Goal: Task Accomplishment & Management: Use online tool/utility

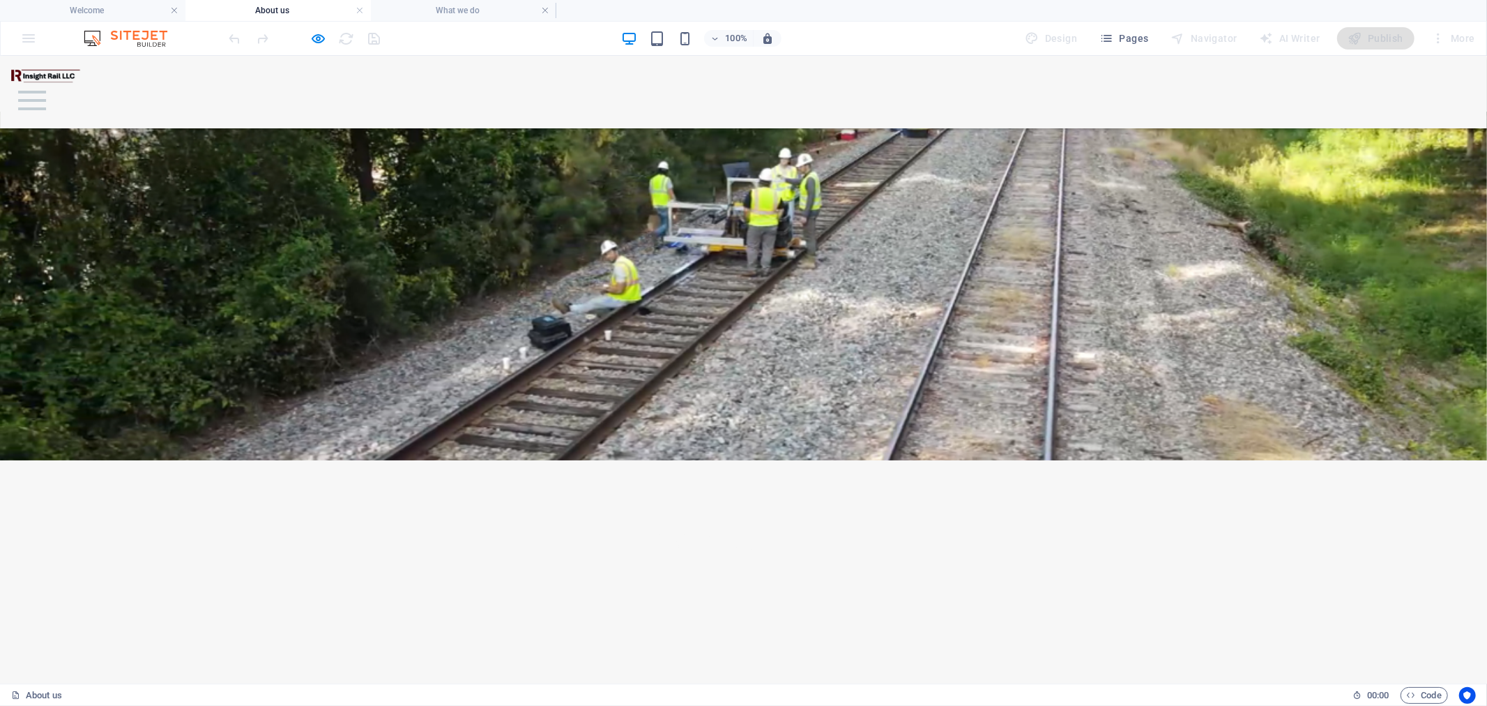
click at [56, 82] on img at bounding box center [46, 75] width 70 height 15
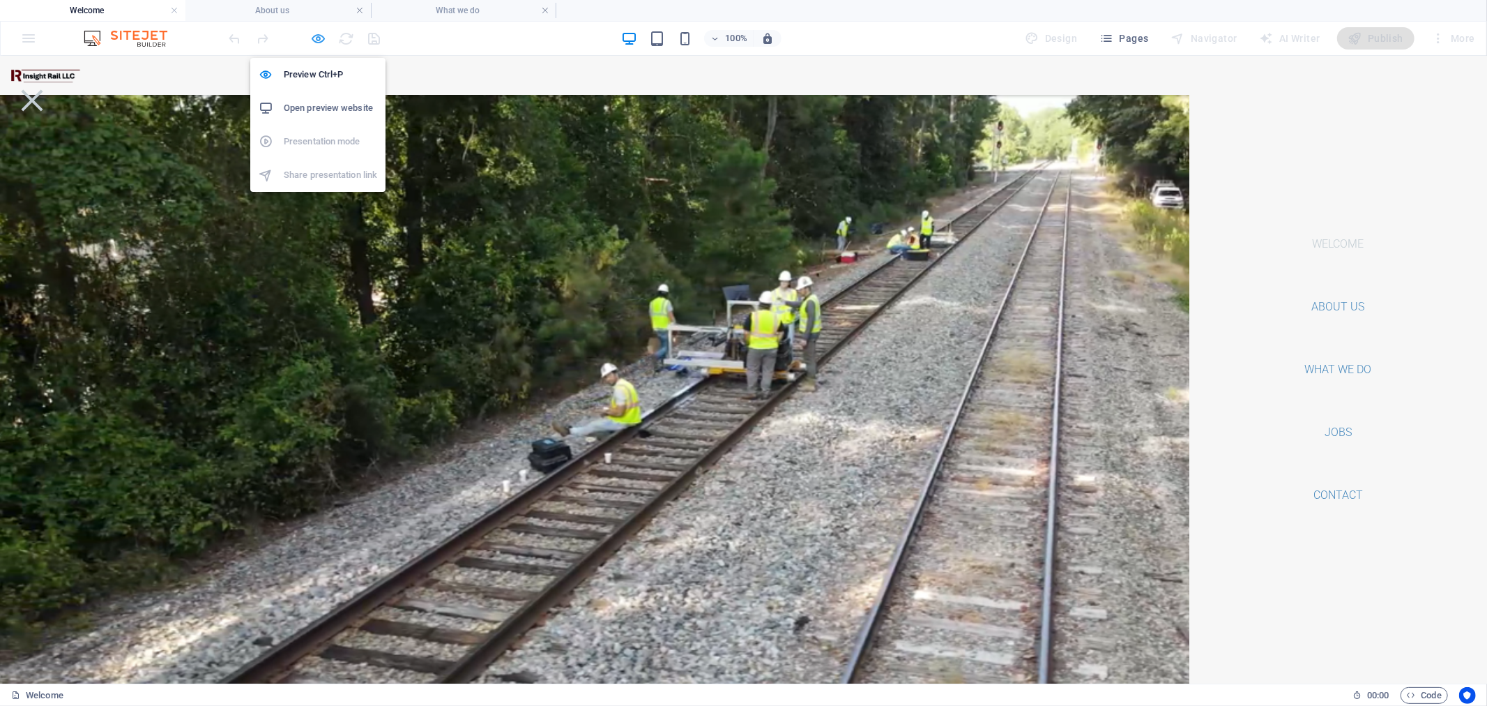
click at [315, 40] on icon "button" at bounding box center [319, 39] width 16 height 16
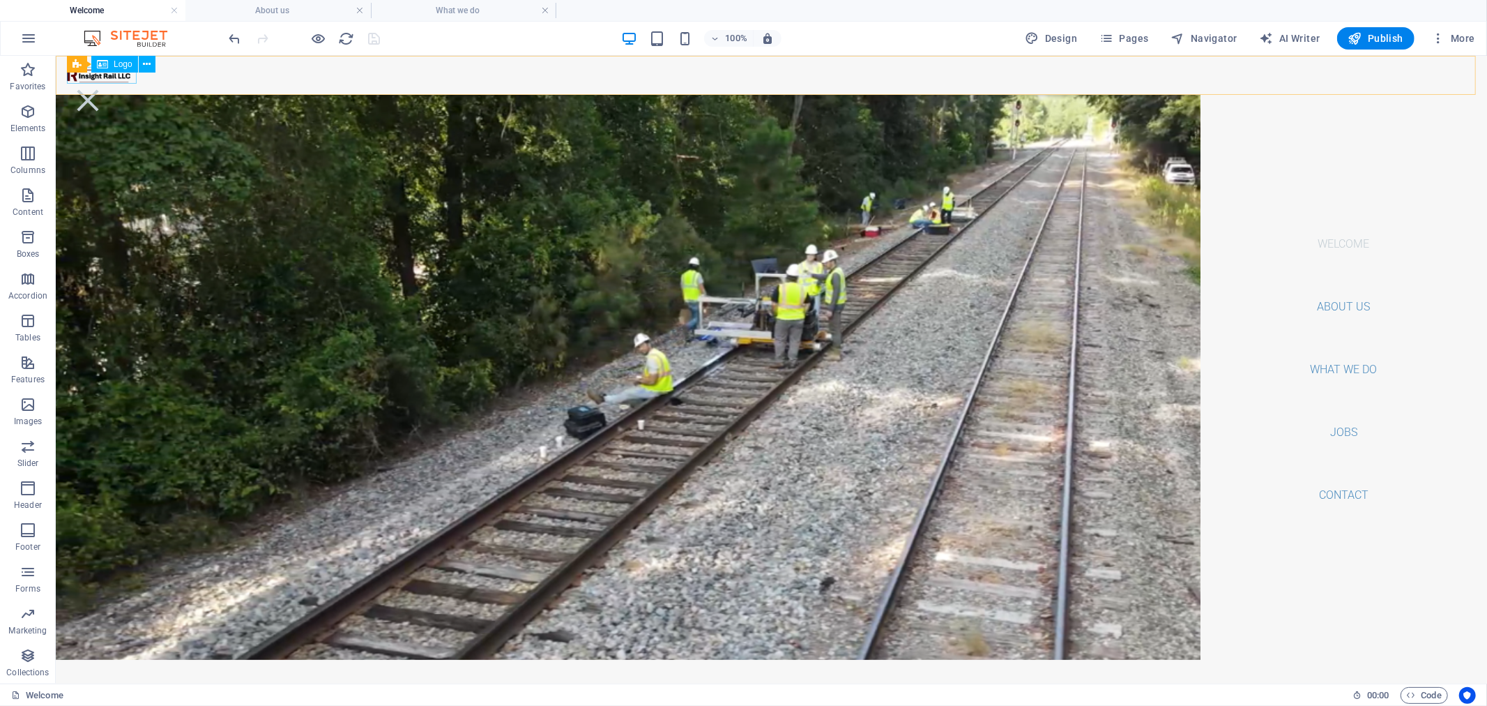
click at [80, 76] on div at bounding box center [770, 74] width 1409 height 17
click at [1320, 305] on nav "Welcome About us What we do Jobs Contact" at bounding box center [1343, 368] width 287 height 627
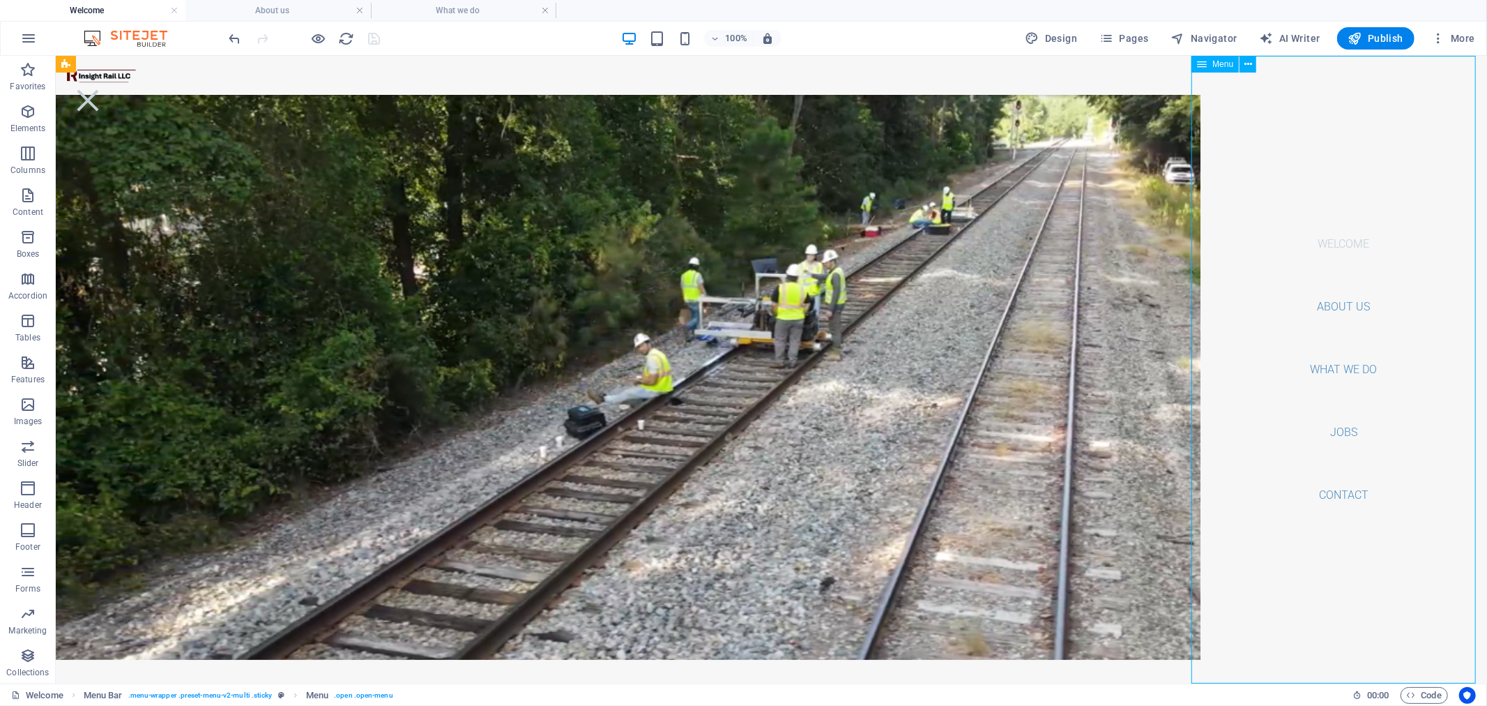
click at [1327, 370] on nav "Welcome About us What we do Jobs Contact" at bounding box center [1343, 368] width 287 height 627
click at [1327, 436] on nav "Welcome About us What we do Jobs Contact" at bounding box center [1343, 368] width 287 height 627
click at [1336, 488] on nav "Welcome About us What we do Jobs Contact" at bounding box center [1343, 368] width 287 height 627
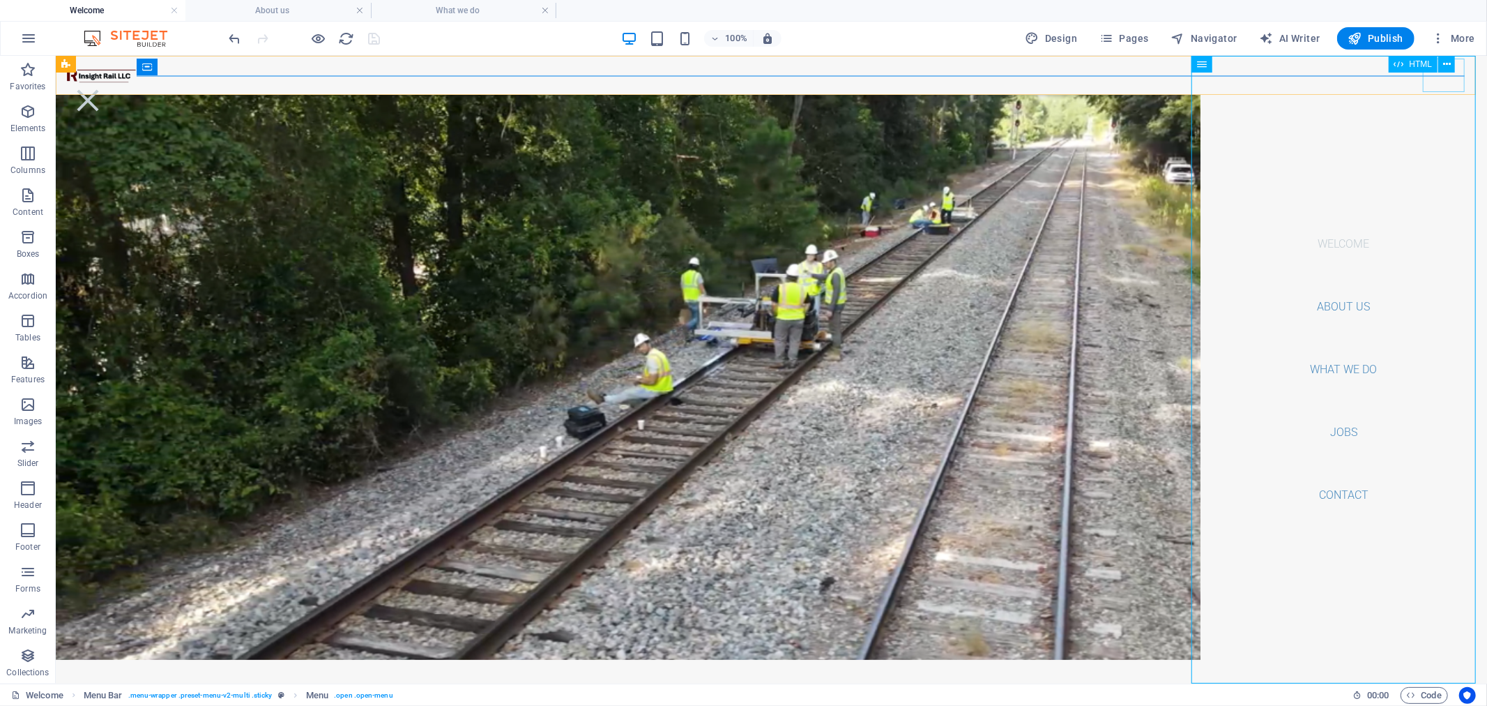
click at [108, 83] on div at bounding box center [87, 99] width 42 height 33
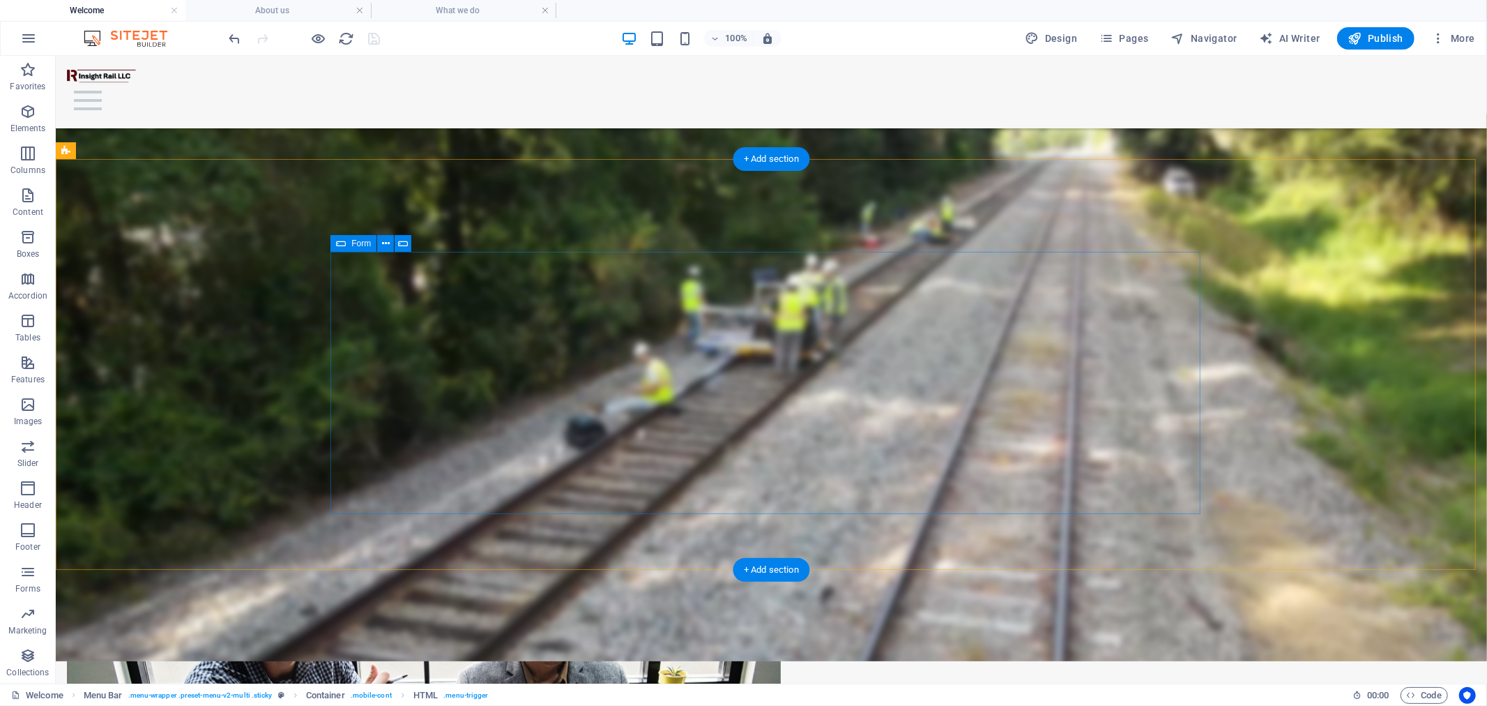
scroll to position [1295, 0]
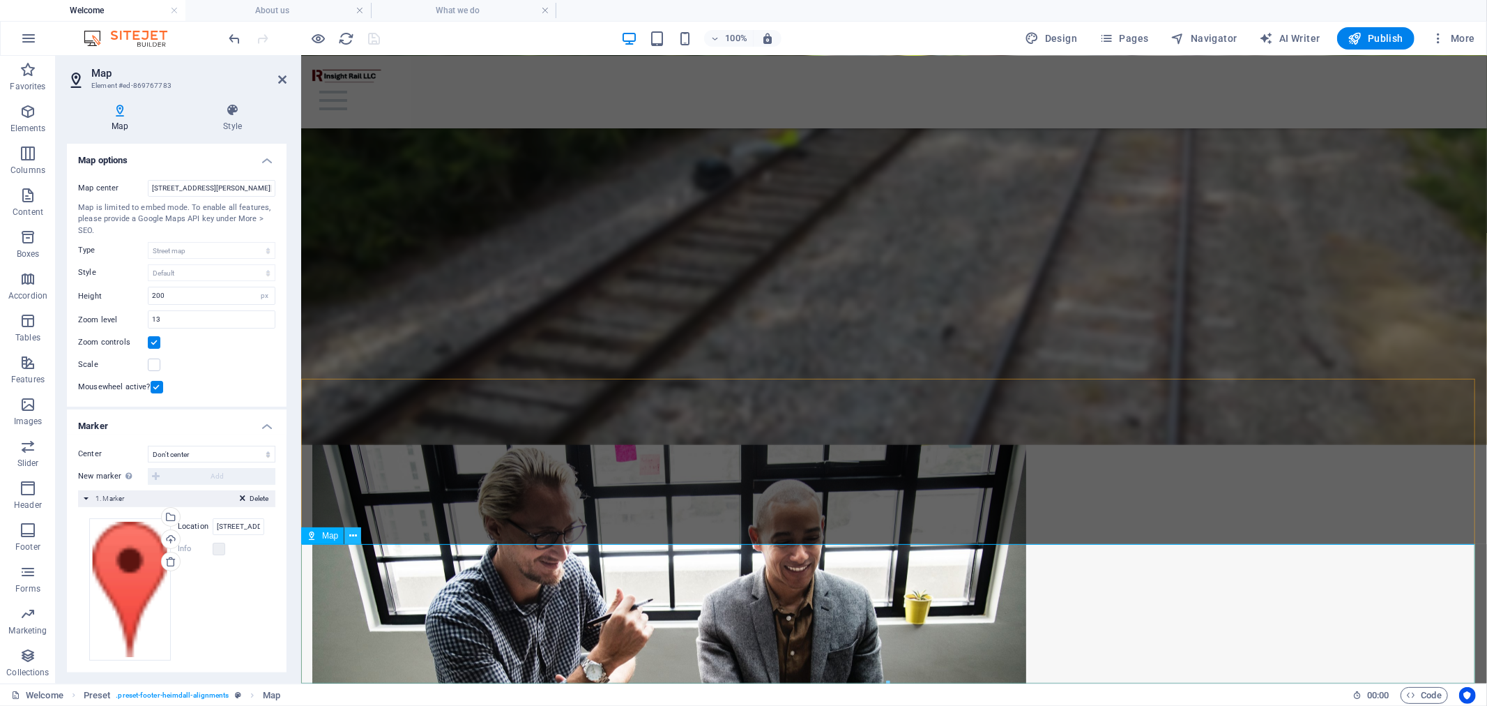
click at [353, 533] on icon at bounding box center [353, 535] width 8 height 15
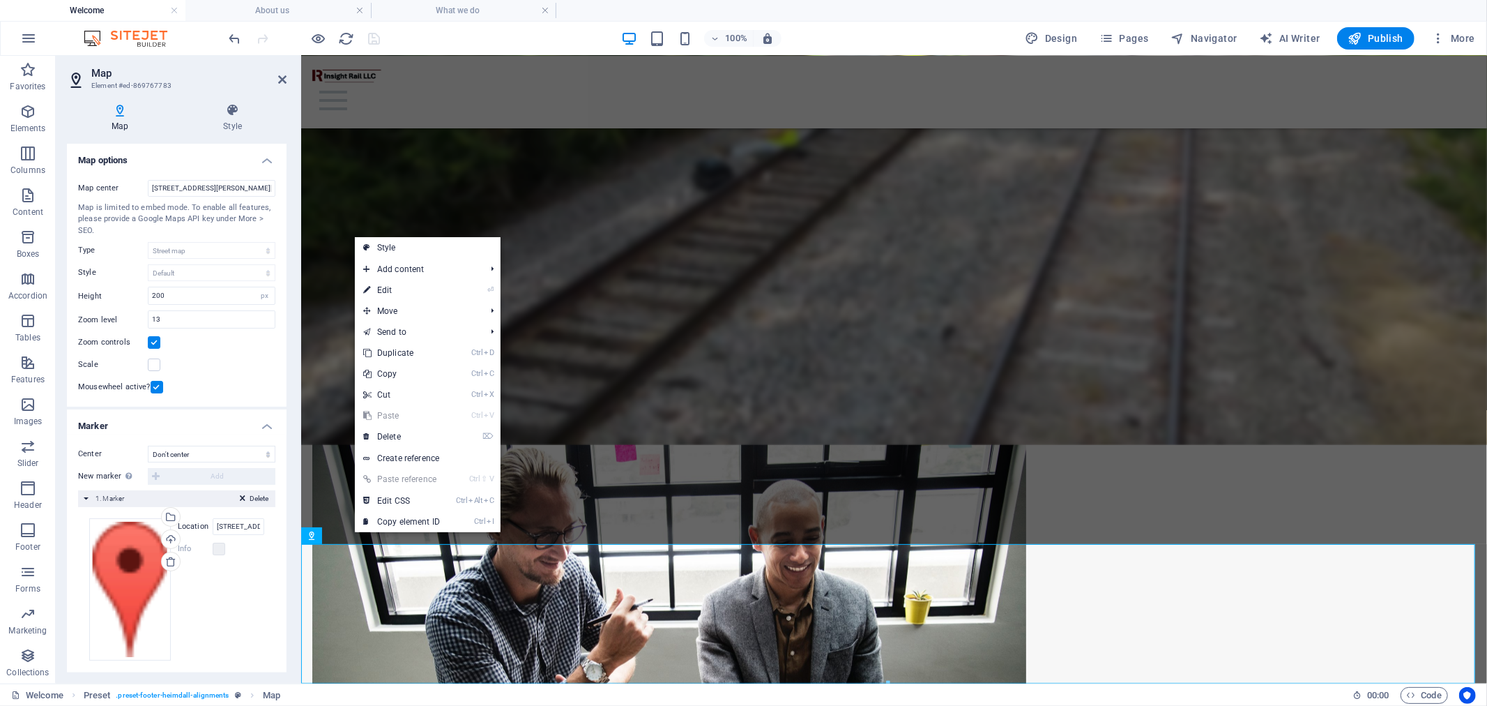
click at [195, 524] on label "Location" at bounding box center [195, 526] width 35 height 17
click at [213, 524] on input "[STREET_ADDRESS][PERSON_NAME][US_STATE]" at bounding box center [239, 526] width 52 height 17
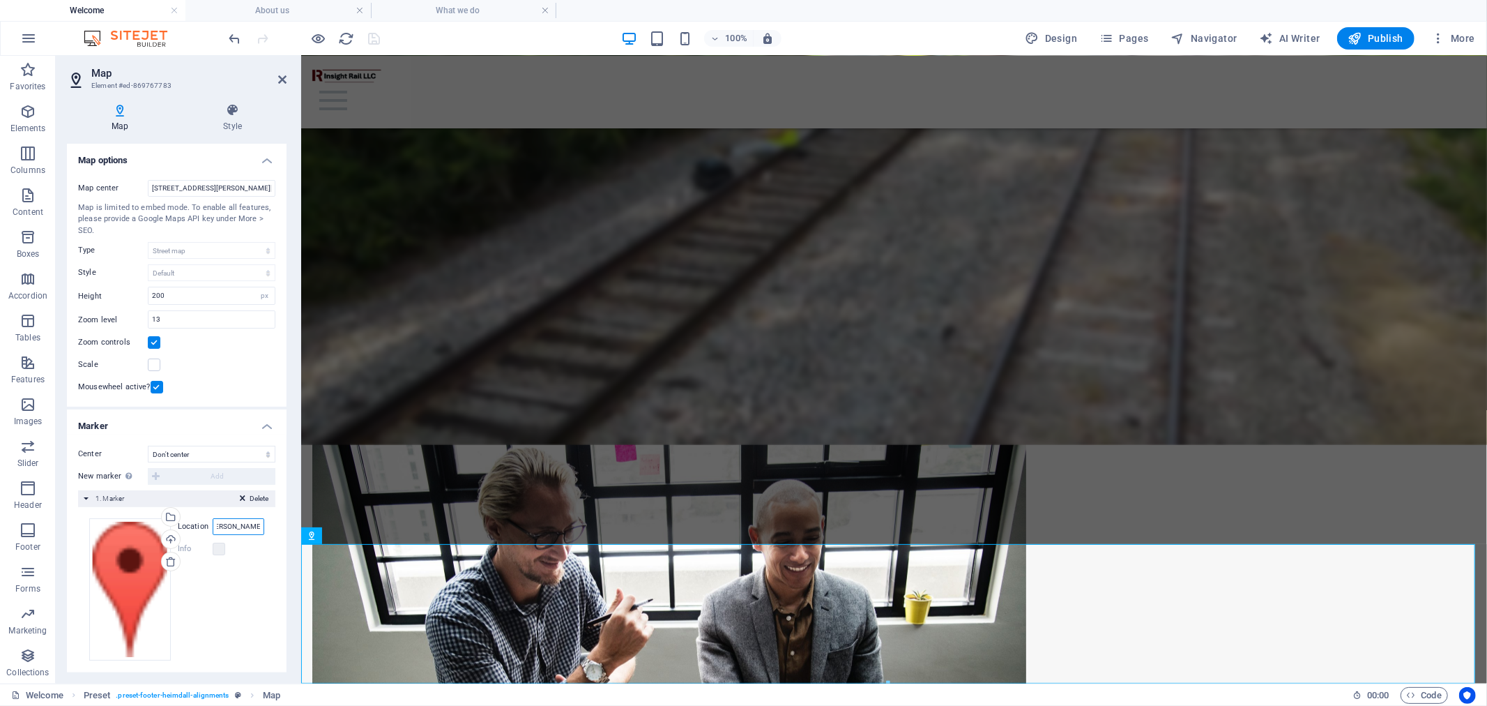
scroll to position [0, 0]
drag, startPoint x: 259, startPoint y: 524, endPoint x: 192, endPoint y: 527, distance: 67.0
click at [192, 527] on div "Location [STREET_ADDRESS][PERSON_NAME][US_STATE]" at bounding box center [221, 526] width 86 height 17
type input "Columbia, SC 29205"
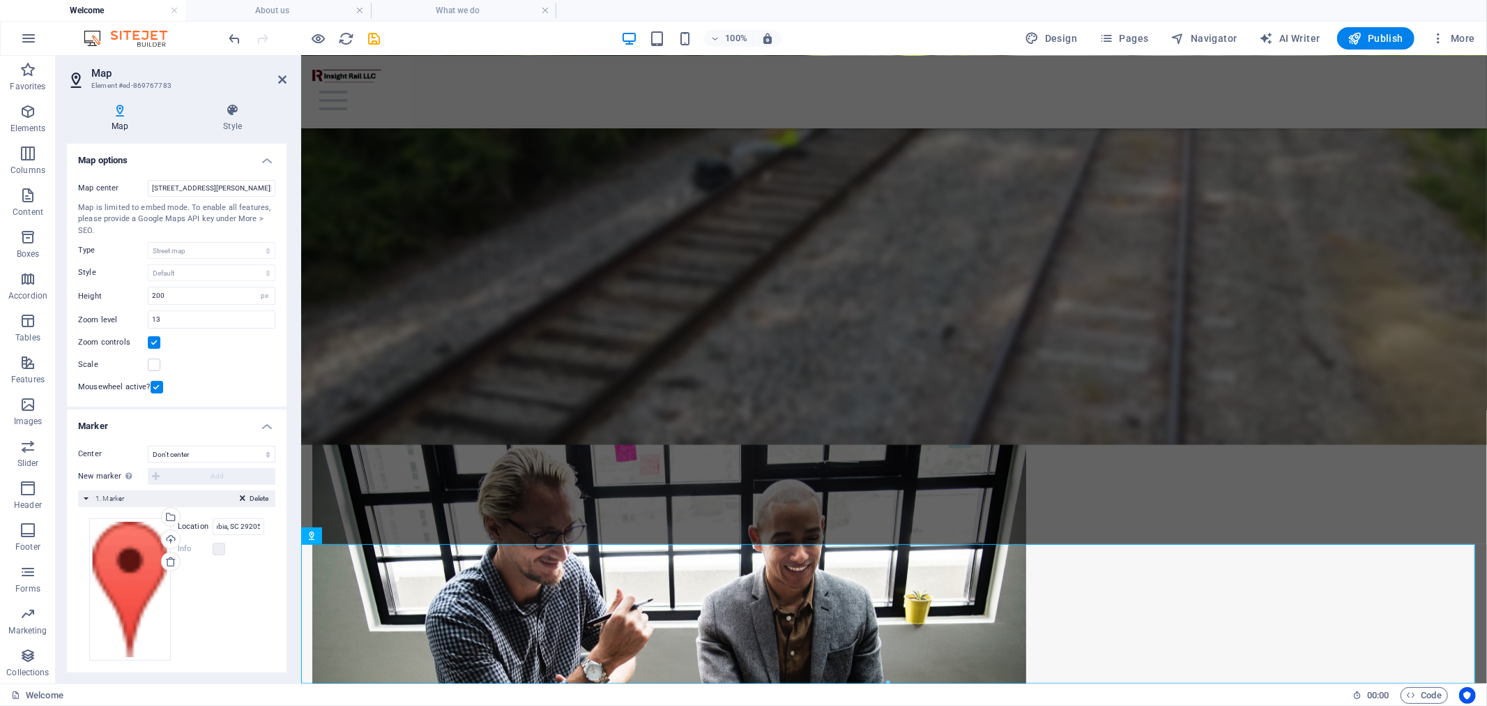
scroll to position [0, 0]
click at [219, 610] on div "Drag files here, click to choose files or select files from Files or our free s…" at bounding box center [176, 589] width 175 height 142
click at [352, 535] on icon at bounding box center [353, 535] width 8 height 15
click at [235, 584] on div "Drag files here, click to choose files or select files from Files or our free s…" at bounding box center [176, 589] width 175 height 142
click at [125, 499] on div "Delete 1. Marker" at bounding box center [176, 498] width 197 height 17
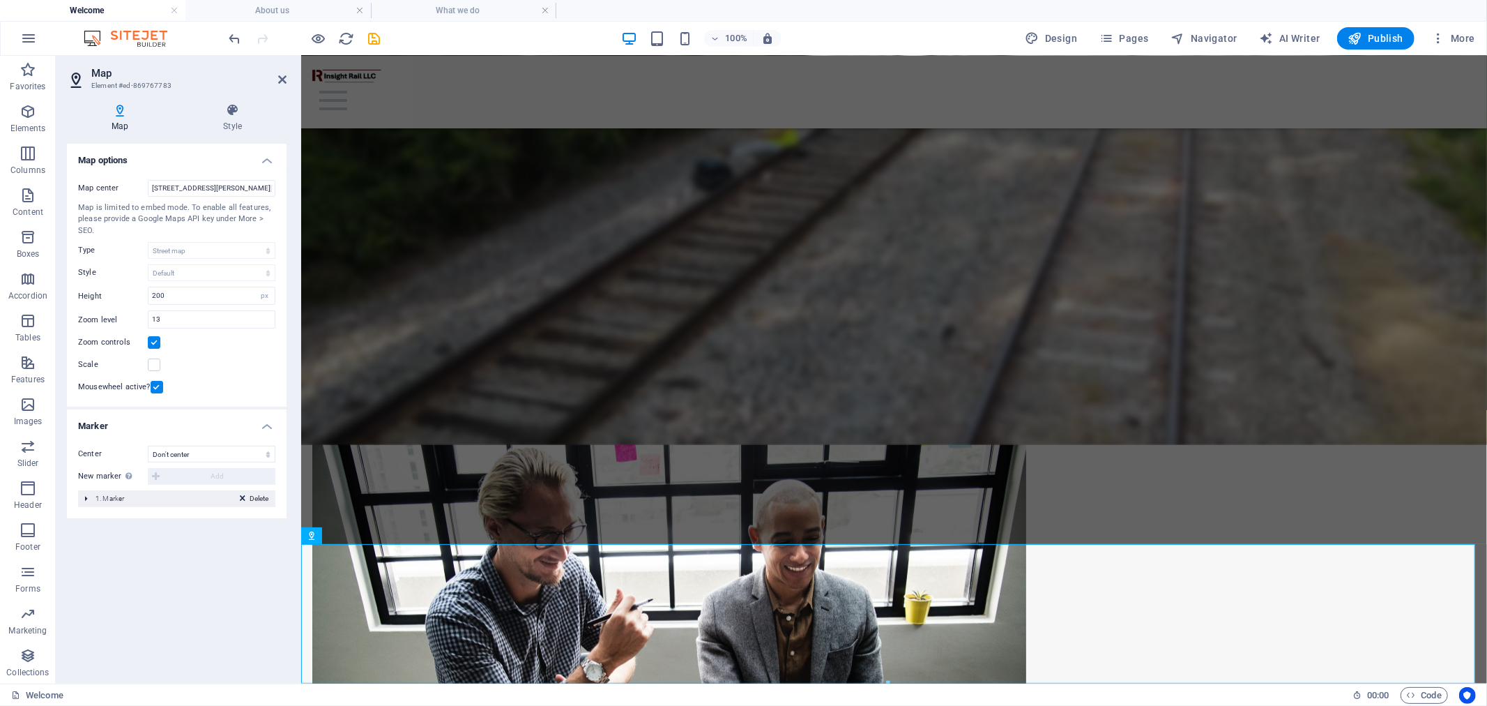
click at [130, 496] on div "Delete 1. Marker" at bounding box center [176, 498] width 197 height 17
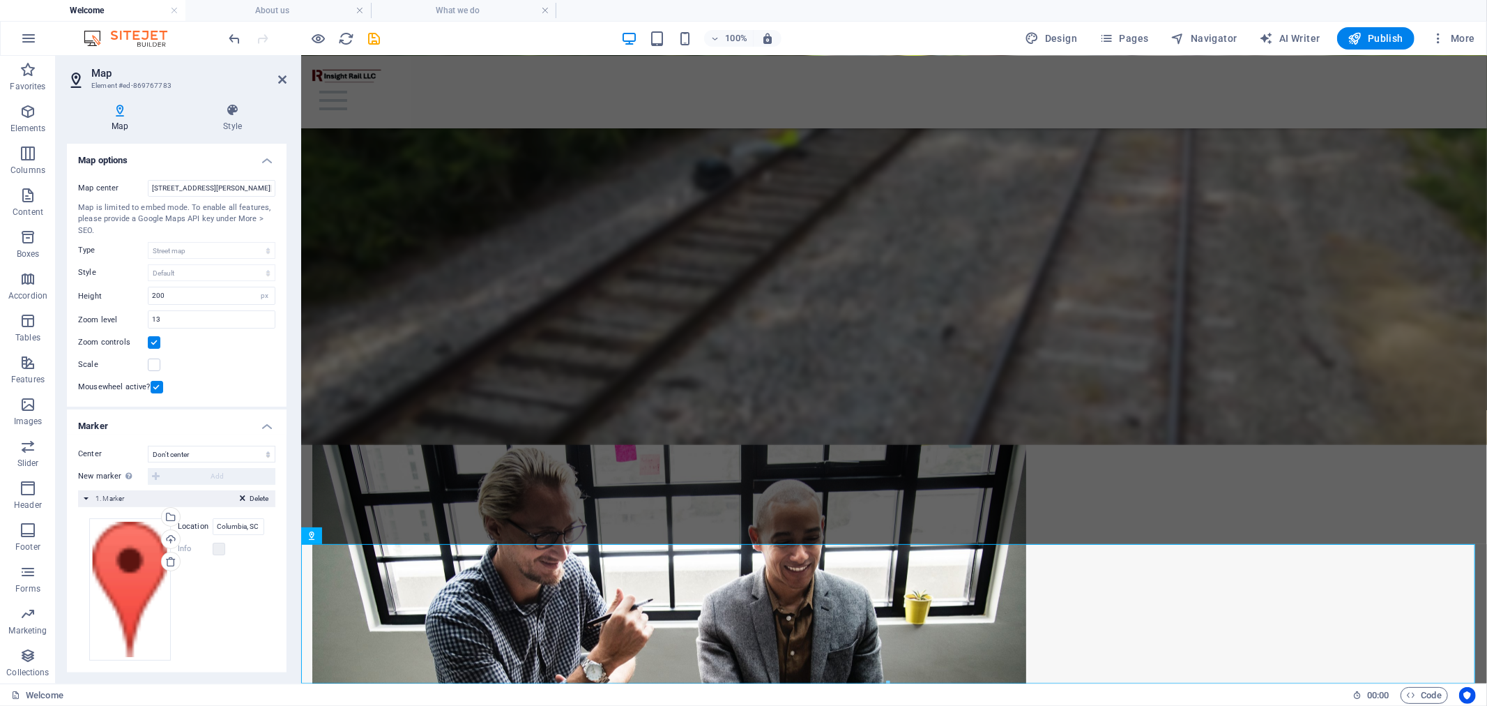
click at [268, 608] on div "Drag files here, click to choose files or select files from Files or our free s…" at bounding box center [176, 589] width 197 height 165
click at [131, 568] on div "Drag files here, click to choose files or select files from Files or our free s…" at bounding box center [130, 589] width 82 height 142
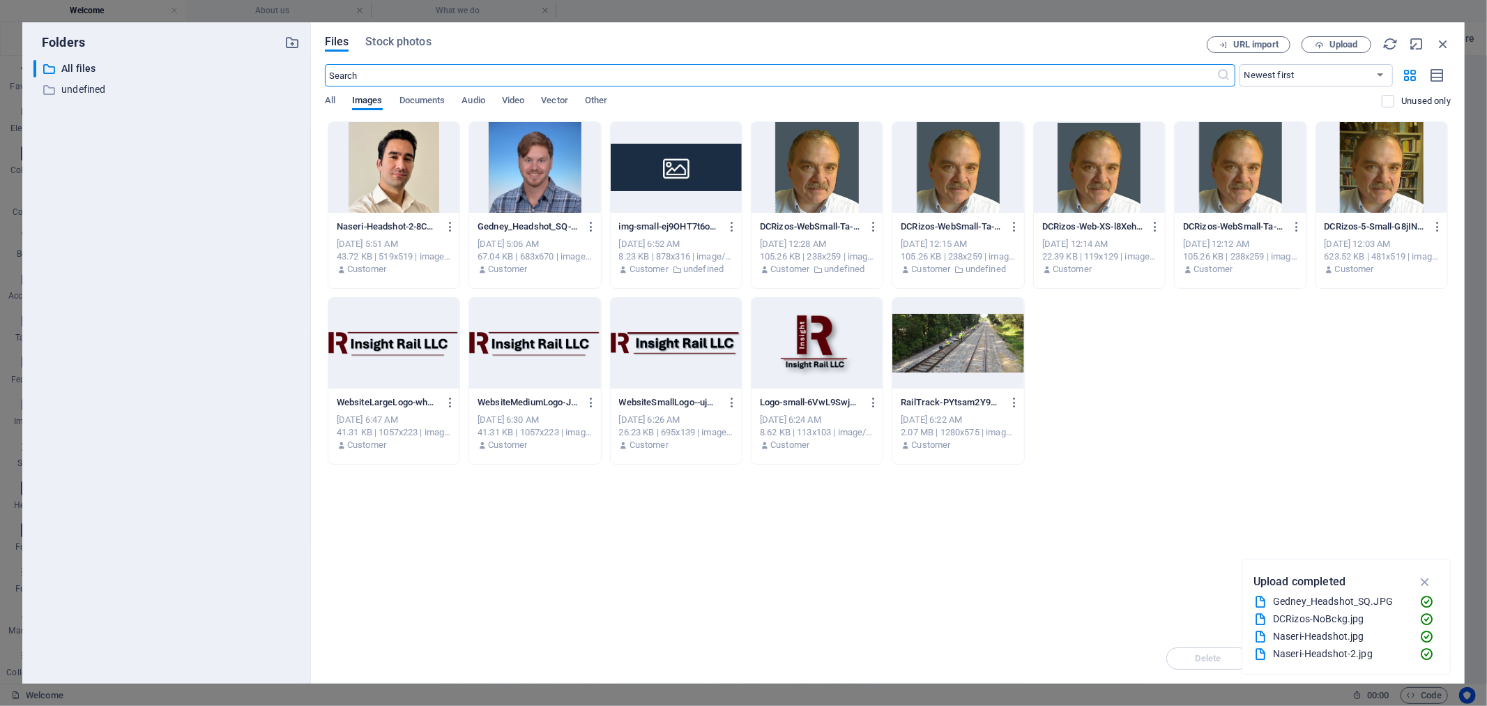
scroll to position [1283, 0]
drag, startPoint x: 1445, startPoint y: 42, endPoint x: 1088, endPoint y: 33, distance: 357.1
click at [1445, 42] on icon "button" at bounding box center [1443, 43] width 15 height 15
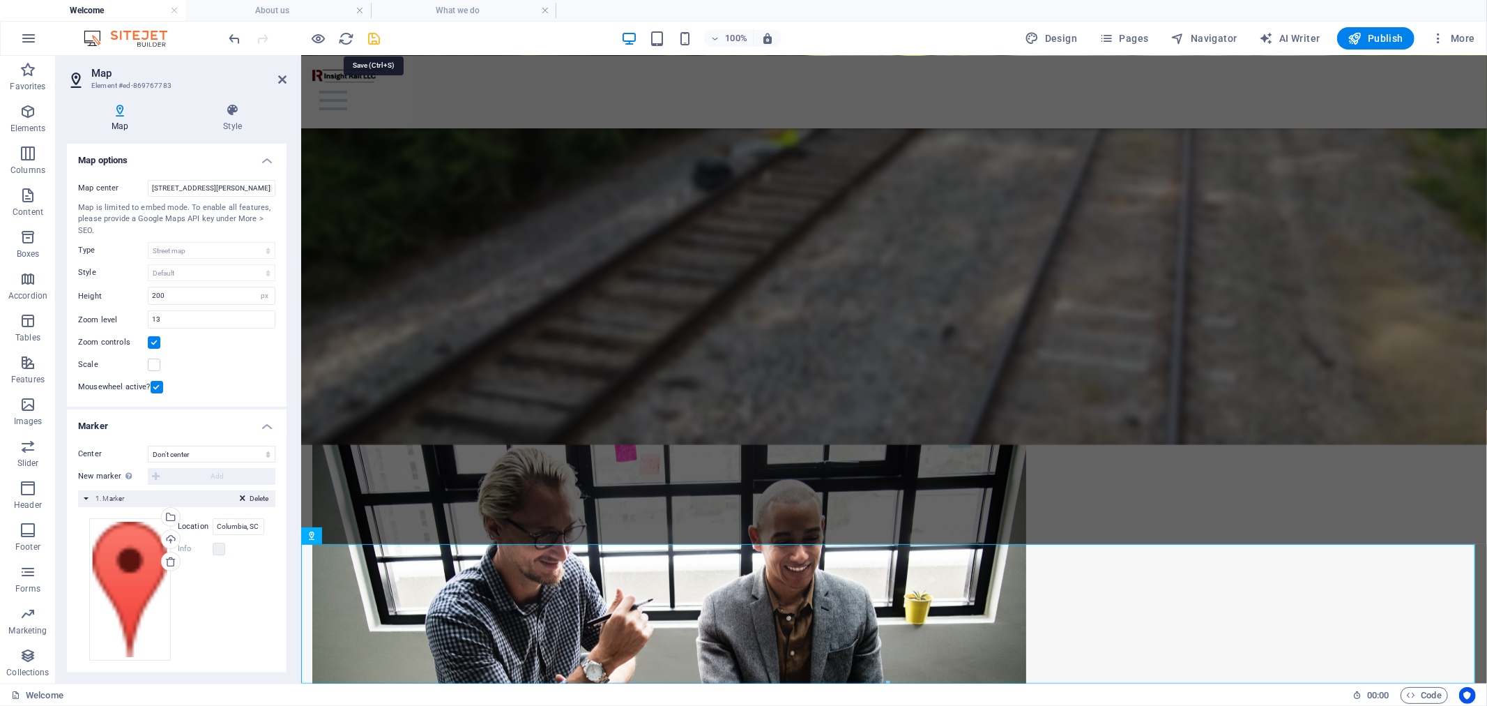
click at [373, 36] on icon "save" at bounding box center [375, 39] width 16 height 16
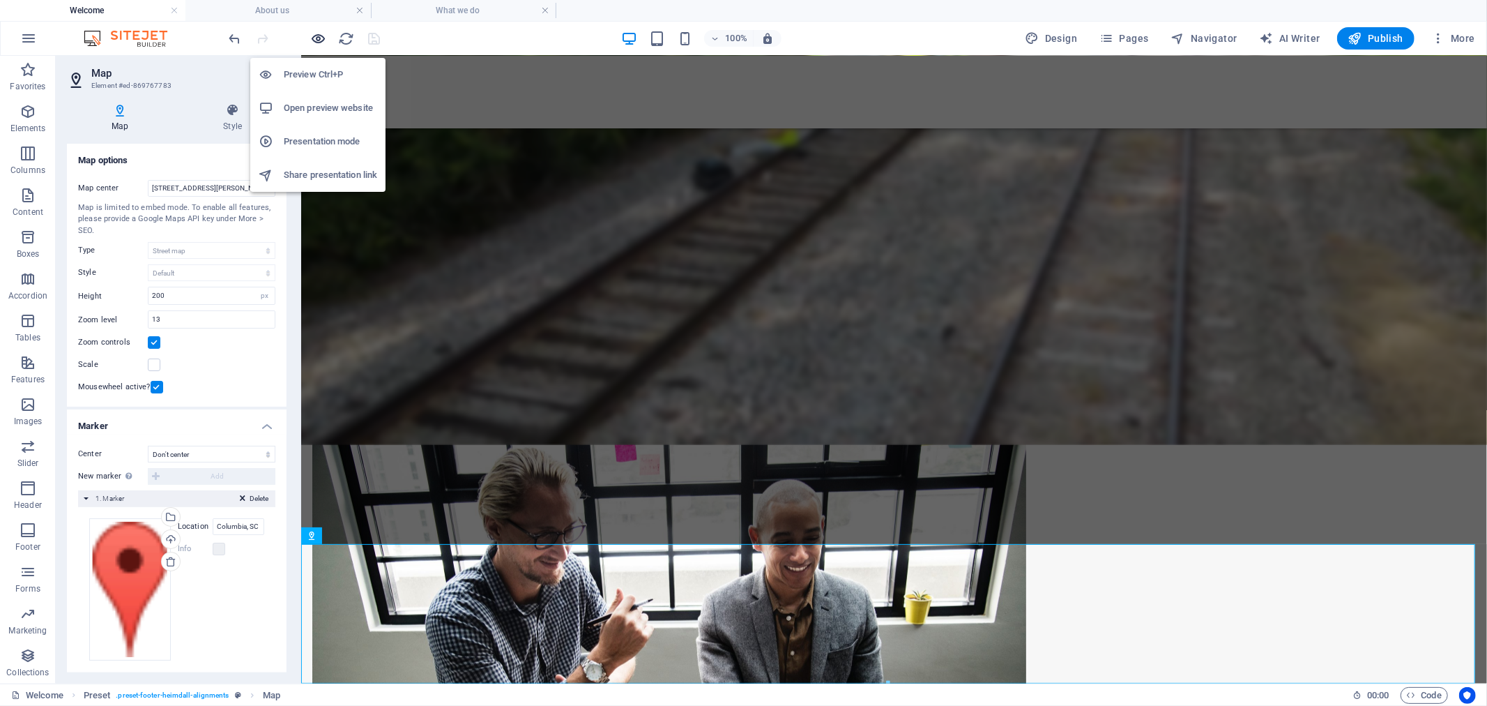
click at [317, 33] on icon "button" at bounding box center [319, 39] width 16 height 16
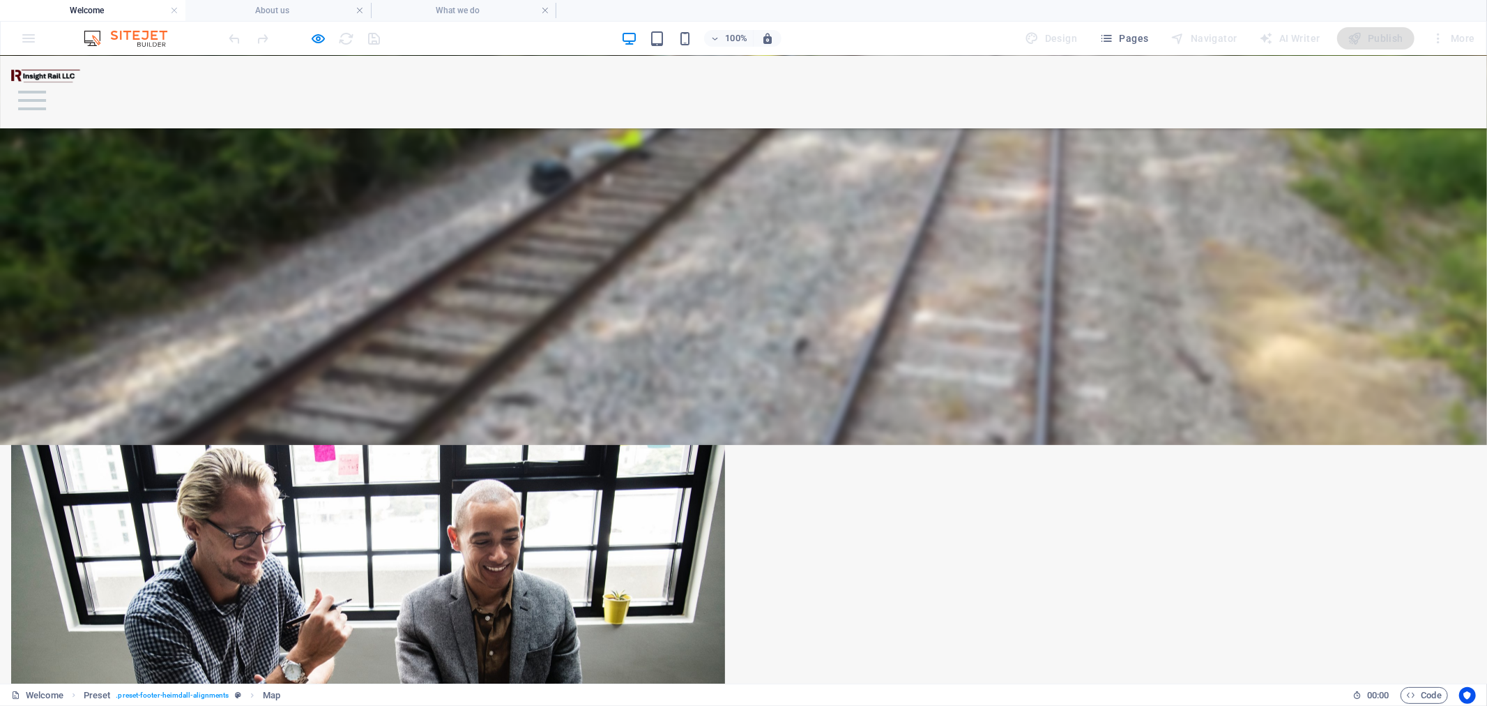
drag, startPoint x: 838, startPoint y: 637, endPoint x: 926, endPoint y: 519, distance: 147.5
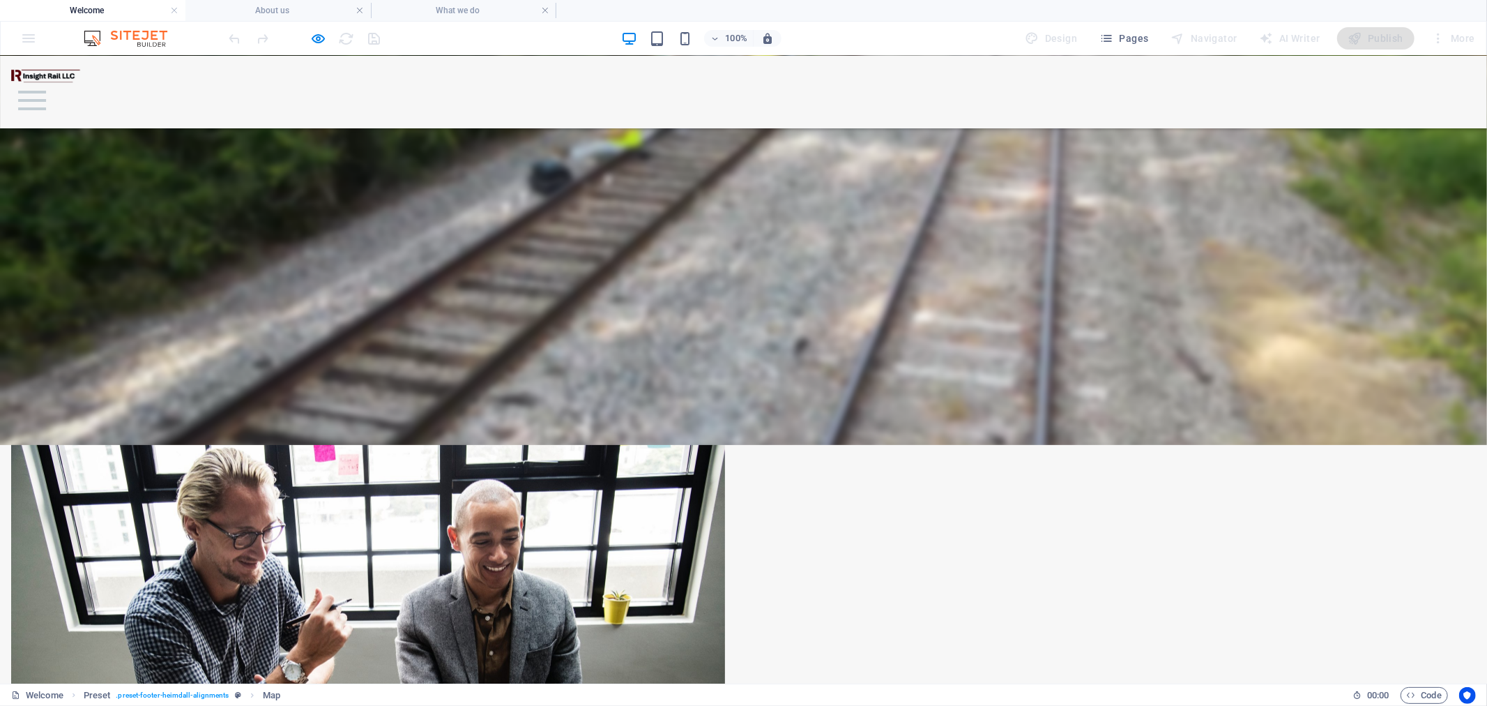
drag, startPoint x: 853, startPoint y: 570, endPoint x: 931, endPoint y: 511, distance: 98.2
drag, startPoint x: 809, startPoint y: 584, endPoint x: 922, endPoint y: 521, distance: 128.6
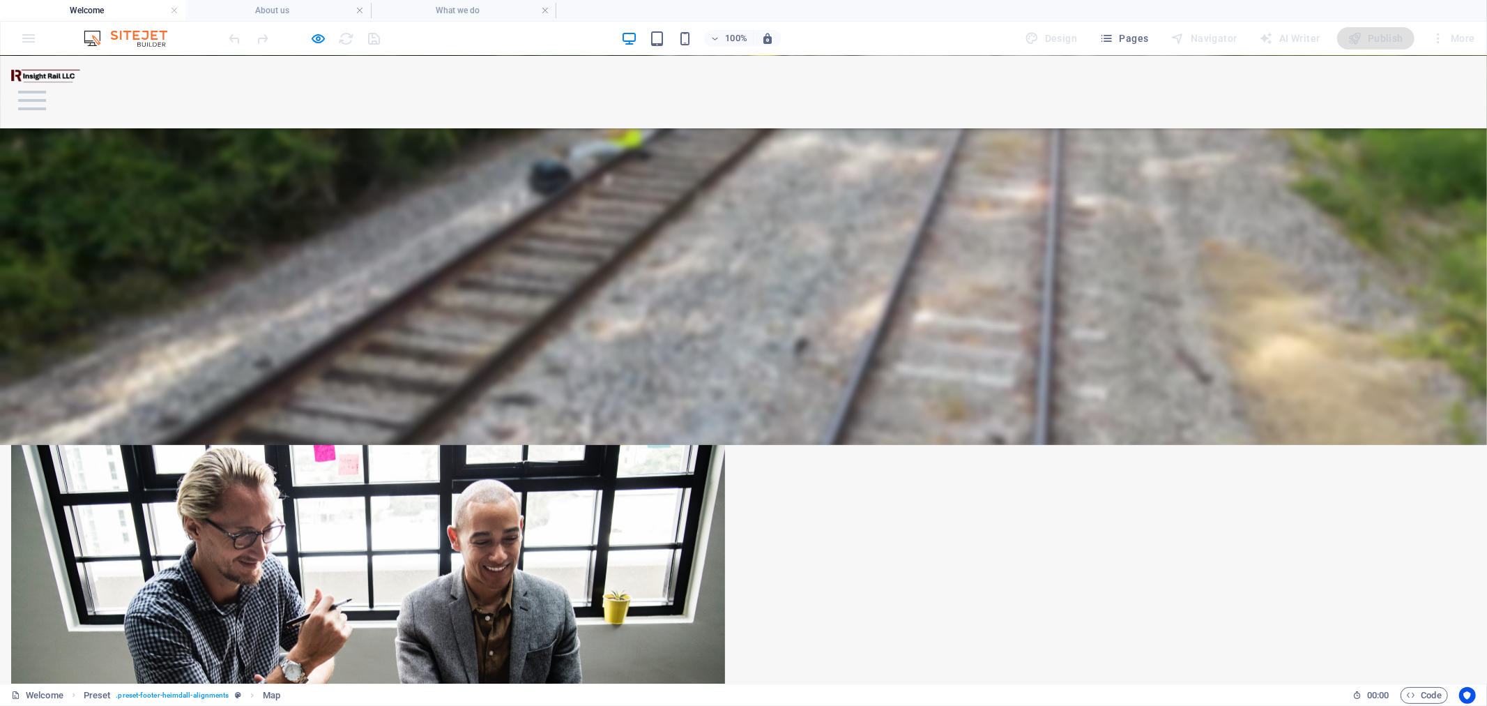
drag, startPoint x: 818, startPoint y: 638, endPoint x: 802, endPoint y: 559, distance: 80.4
drag, startPoint x: 848, startPoint y: 600, endPoint x: 865, endPoint y: 676, distance: 78.6
drag, startPoint x: 862, startPoint y: 594, endPoint x: 818, endPoint y: 742, distance: 154.2
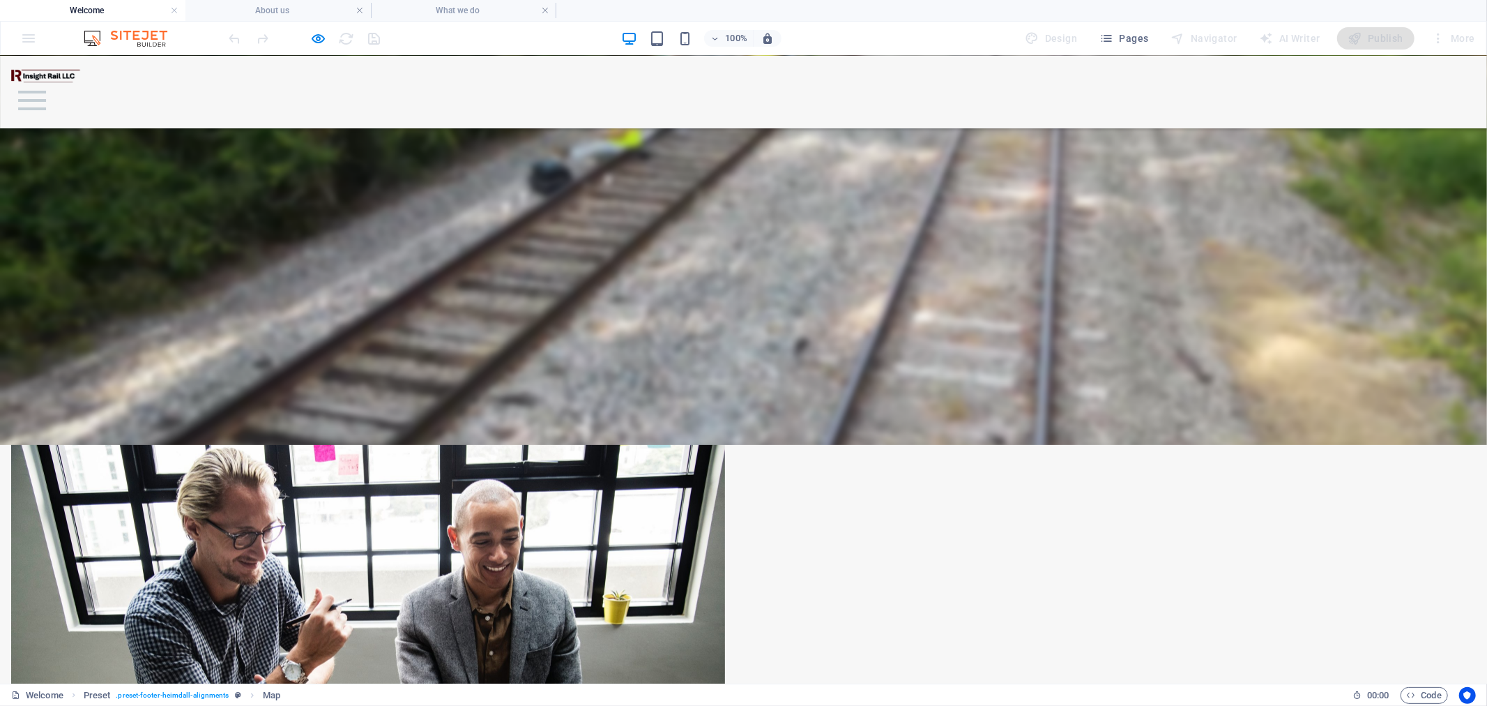
drag, startPoint x: 818, startPoint y: 621, endPoint x: 849, endPoint y: 617, distance: 31.7
drag, startPoint x: 934, startPoint y: 613, endPoint x: 973, endPoint y: 606, distance: 39.7
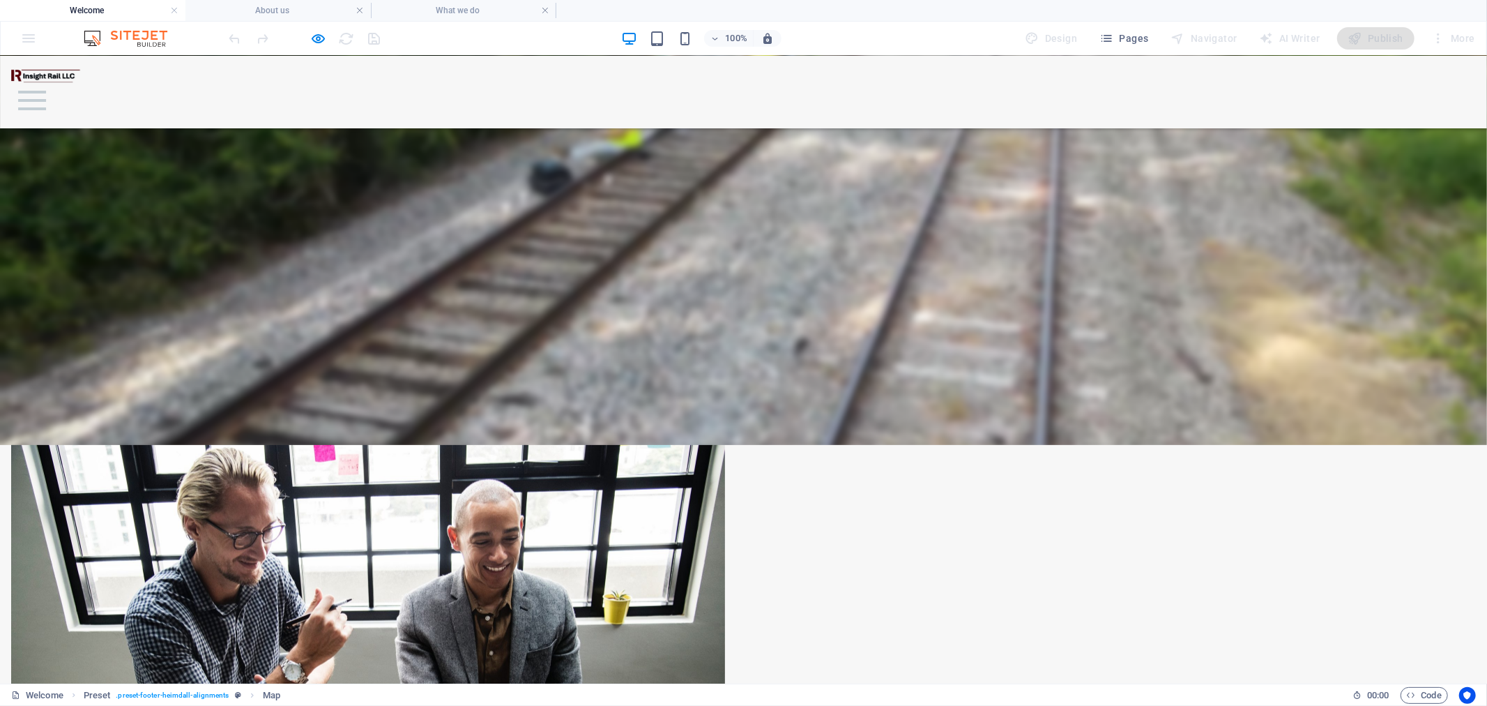
click at [323, 38] on icon "button" at bounding box center [319, 39] width 16 height 16
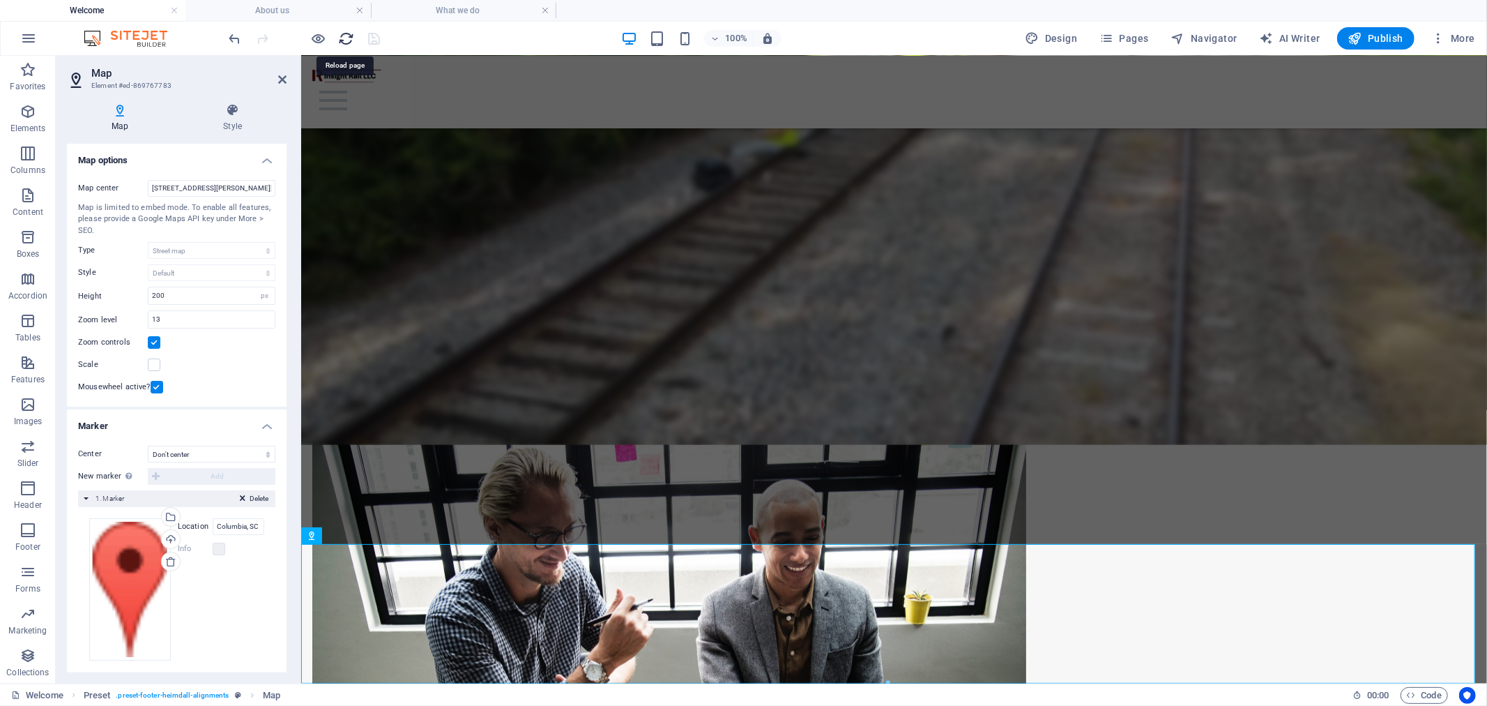
click at [347, 33] on icon "reload" at bounding box center [347, 39] width 16 height 16
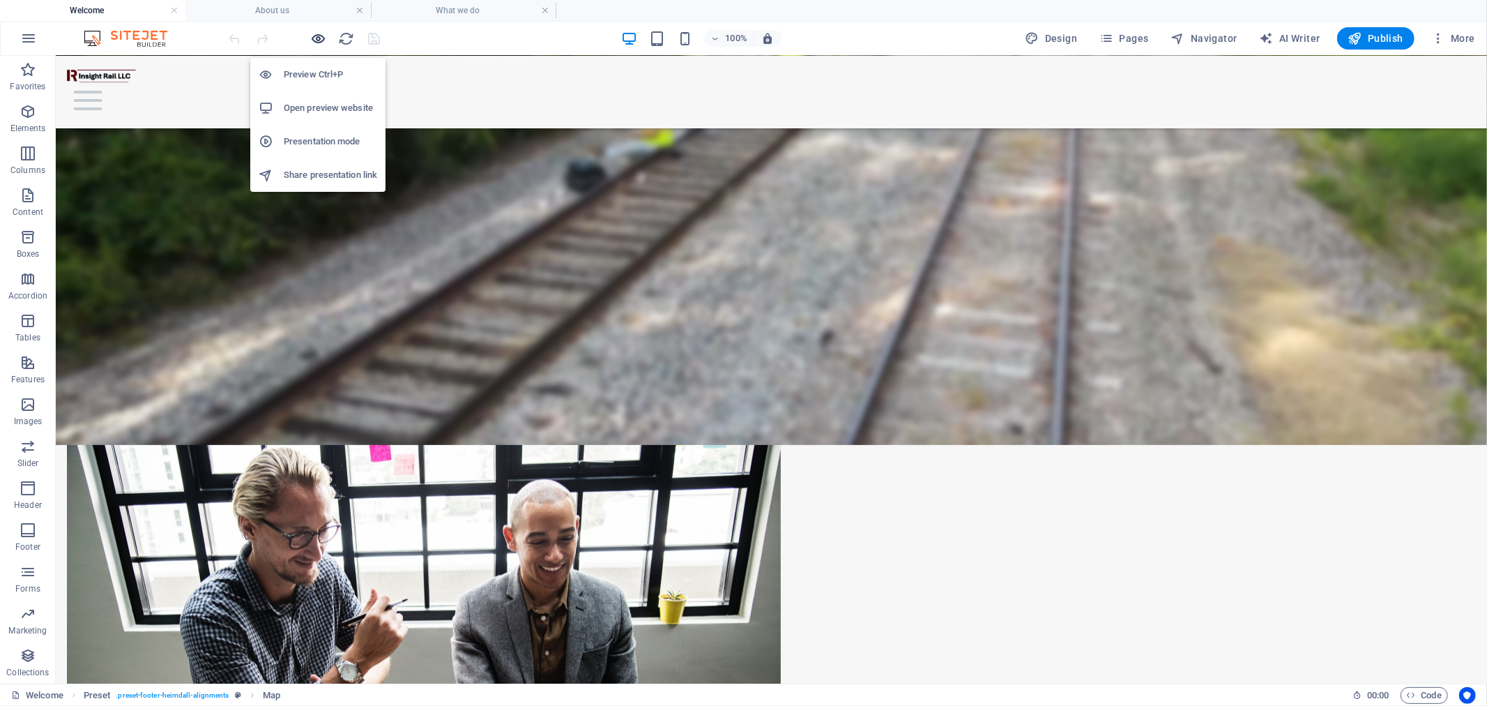
click at [319, 38] on icon "button" at bounding box center [319, 39] width 16 height 16
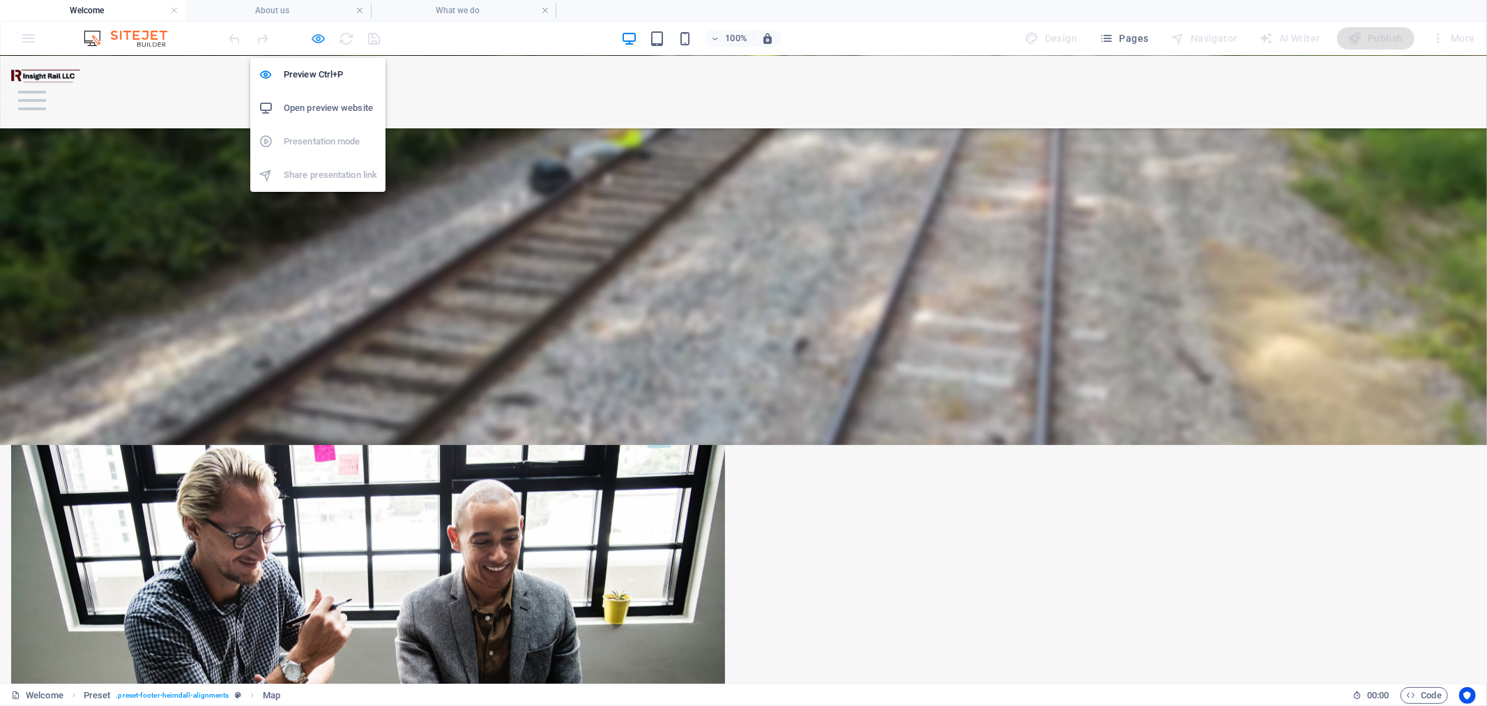
click at [321, 37] on icon "button" at bounding box center [319, 39] width 16 height 16
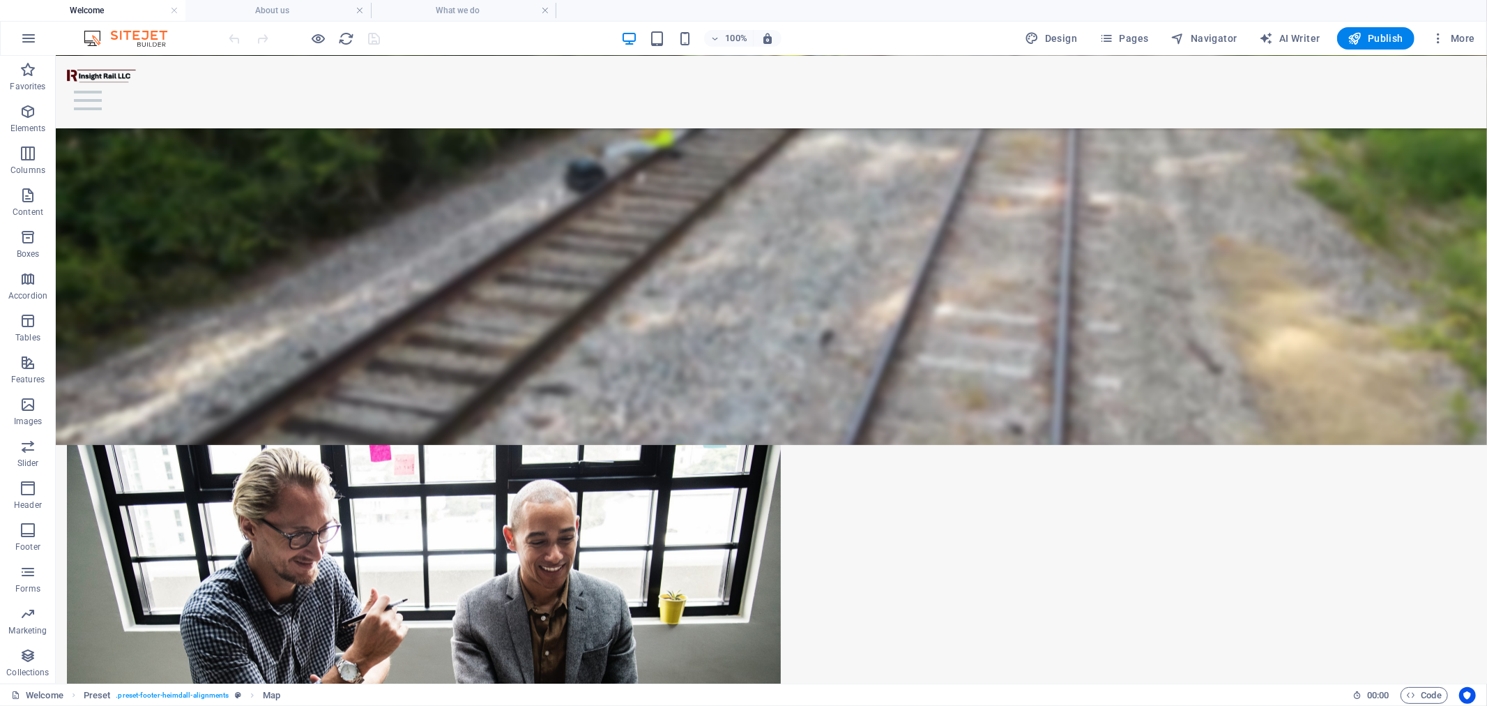
click at [374, 36] on div at bounding box center [305, 38] width 156 height 22
click at [228, 10] on h4 "About us" at bounding box center [277, 10] width 185 height 15
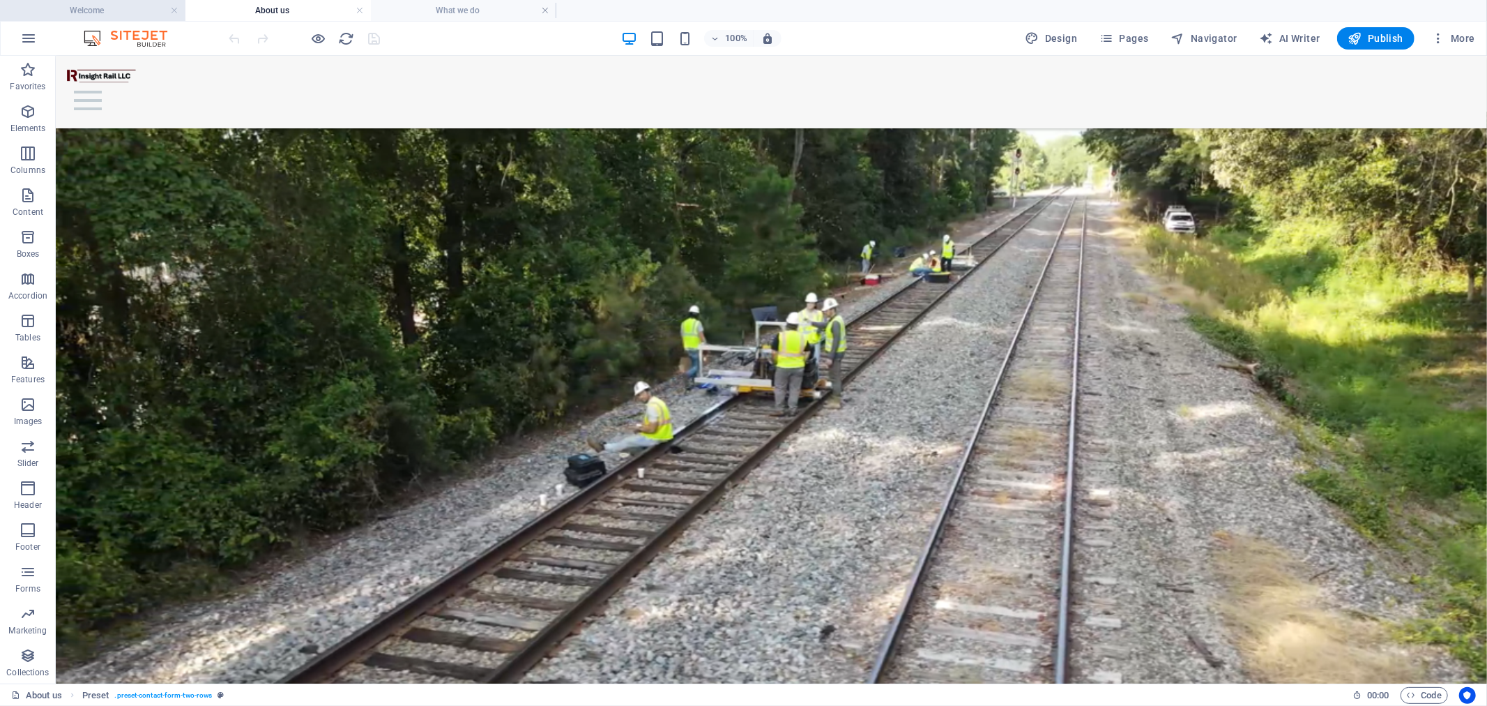
click at [114, 8] on h4 "Welcome" at bounding box center [92, 10] width 185 height 15
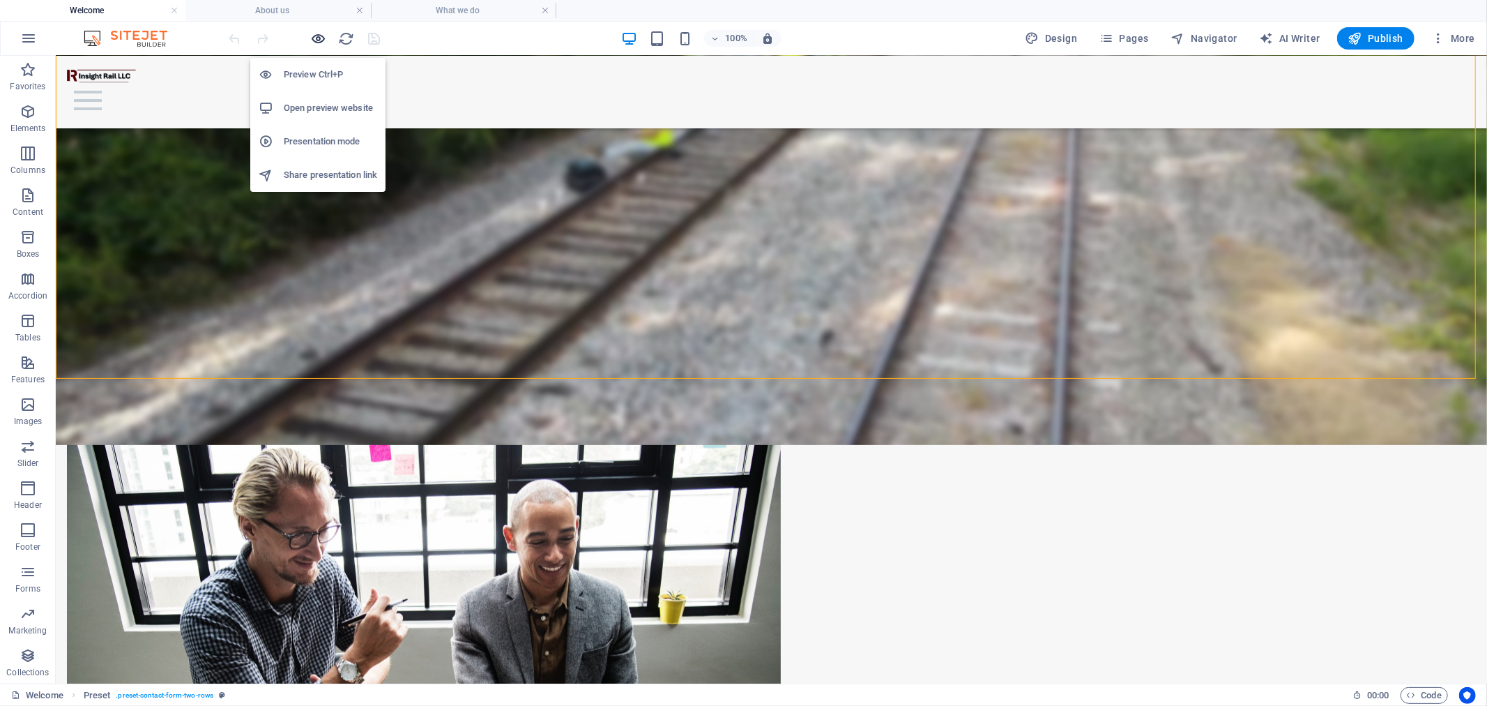
click at [321, 33] on icon "button" at bounding box center [319, 39] width 16 height 16
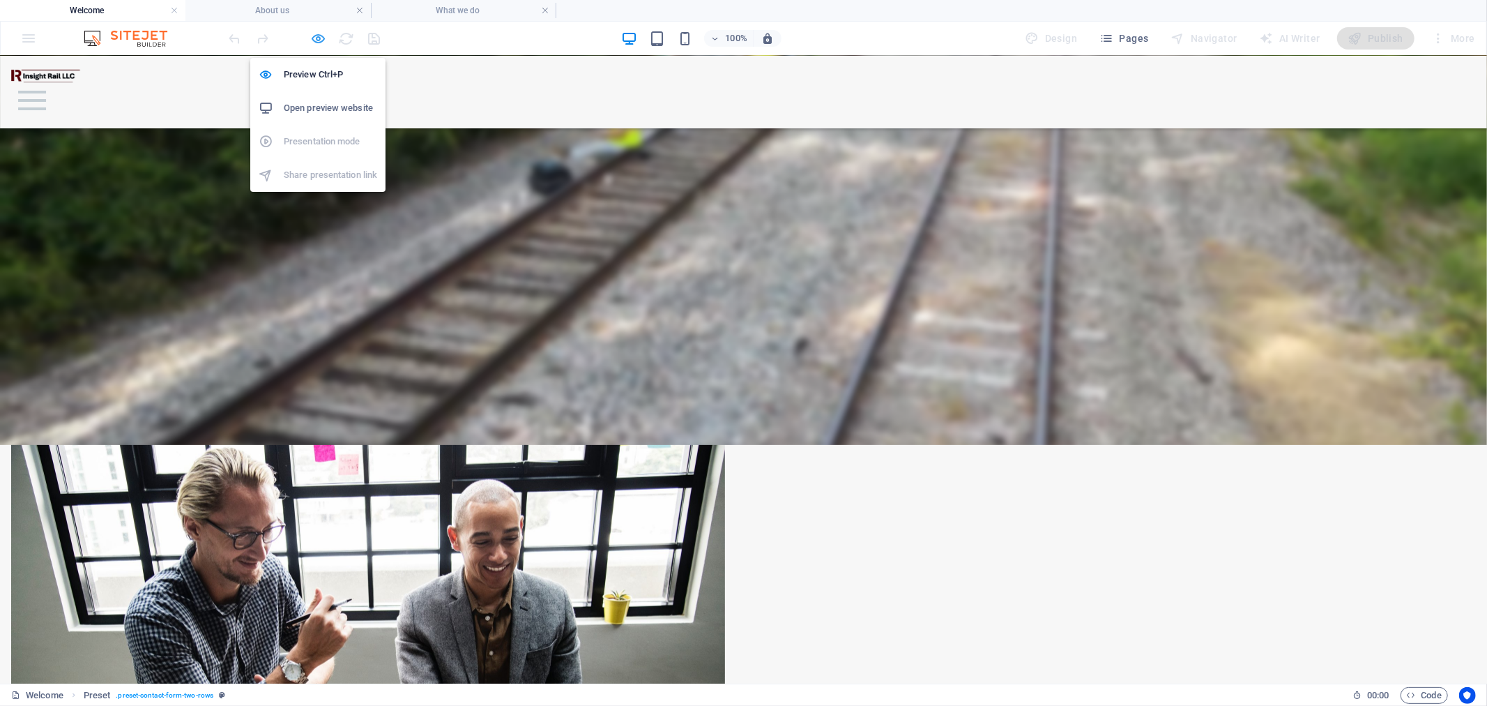
click at [312, 38] on icon "button" at bounding box center [319, 39] width 16 height 16
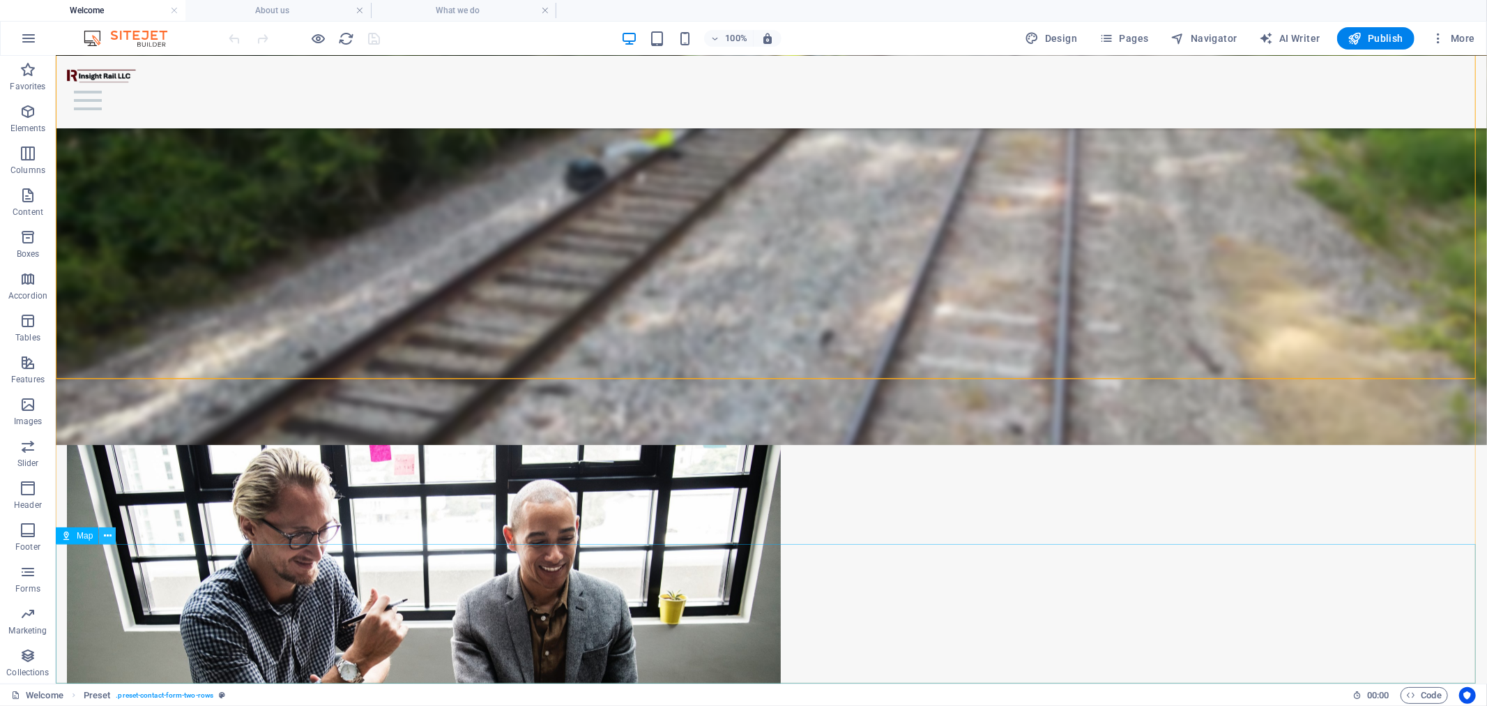
click at [105, 531] on icon at bounding box center [108, 535] width 8 height 15
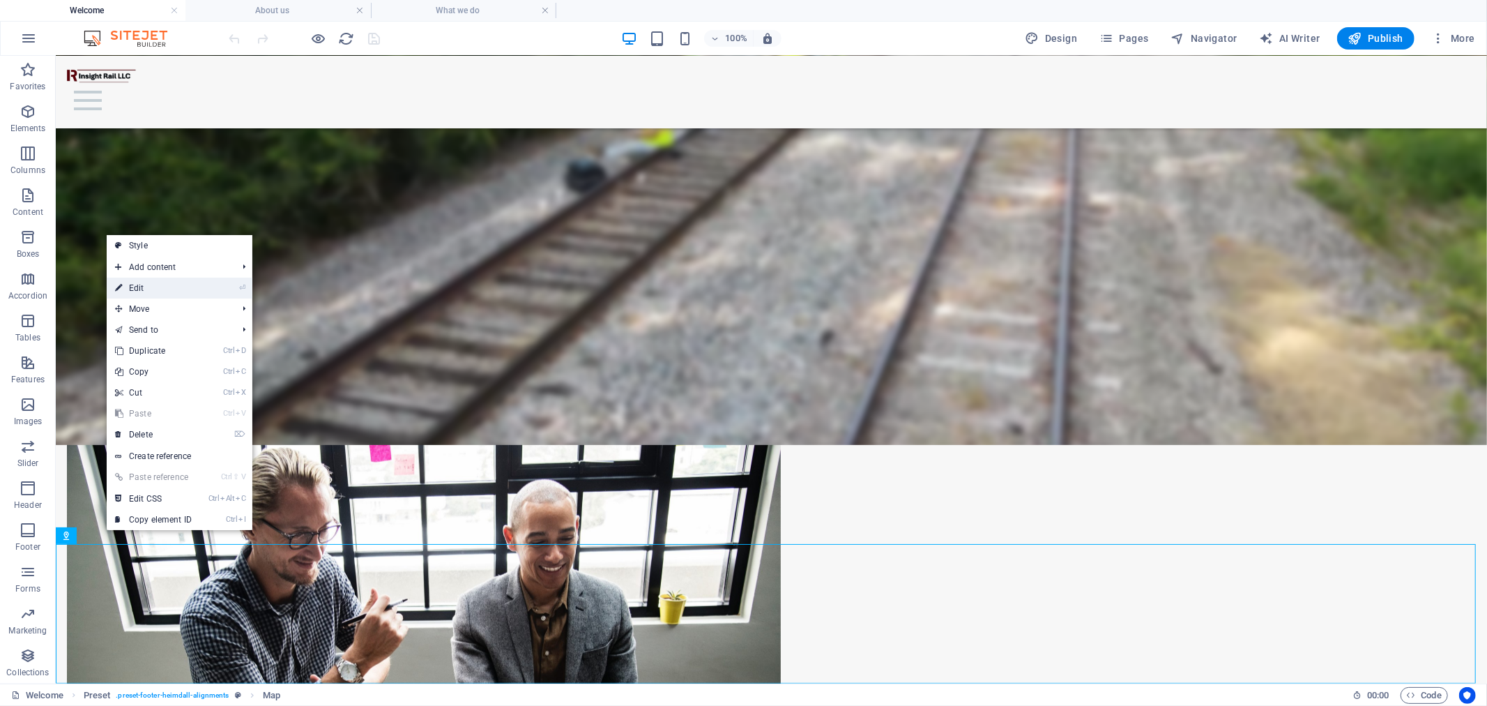
click at [153, 287] on link "⏎ Edit" at bounding box center [153, 287] width 93 height 21
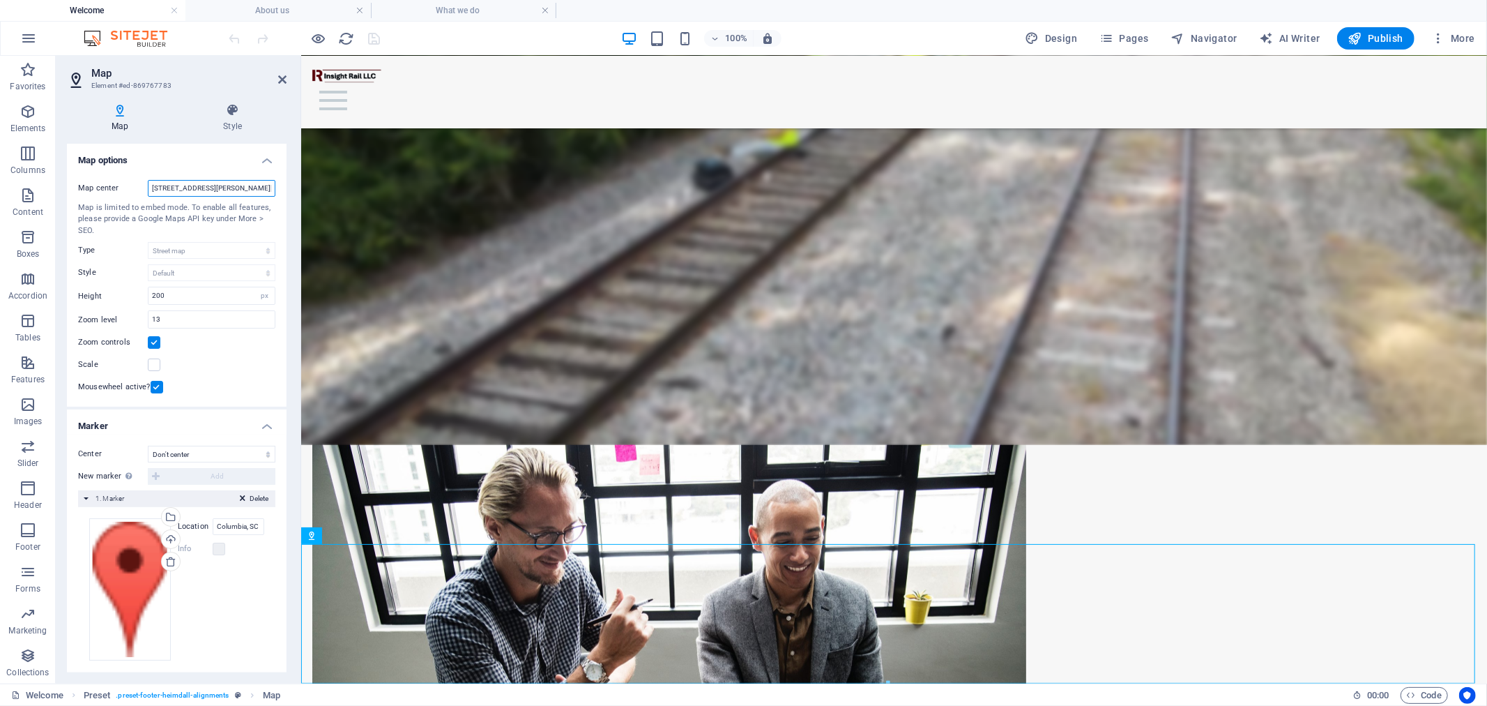
click at [175, 183] on input "[STREET_ADDRESS][PERSON_NAME][US_STATE]" at bounding box center [212, 188] width 128 height 17
type input "Columbia SC 29205"
click at [195, 319] on input "13" at bounding box center [212, 319] width 126 height 17
click at [195, 319] on input "18" at bounding box center [212, 319] width 126 height 17
type input "1"
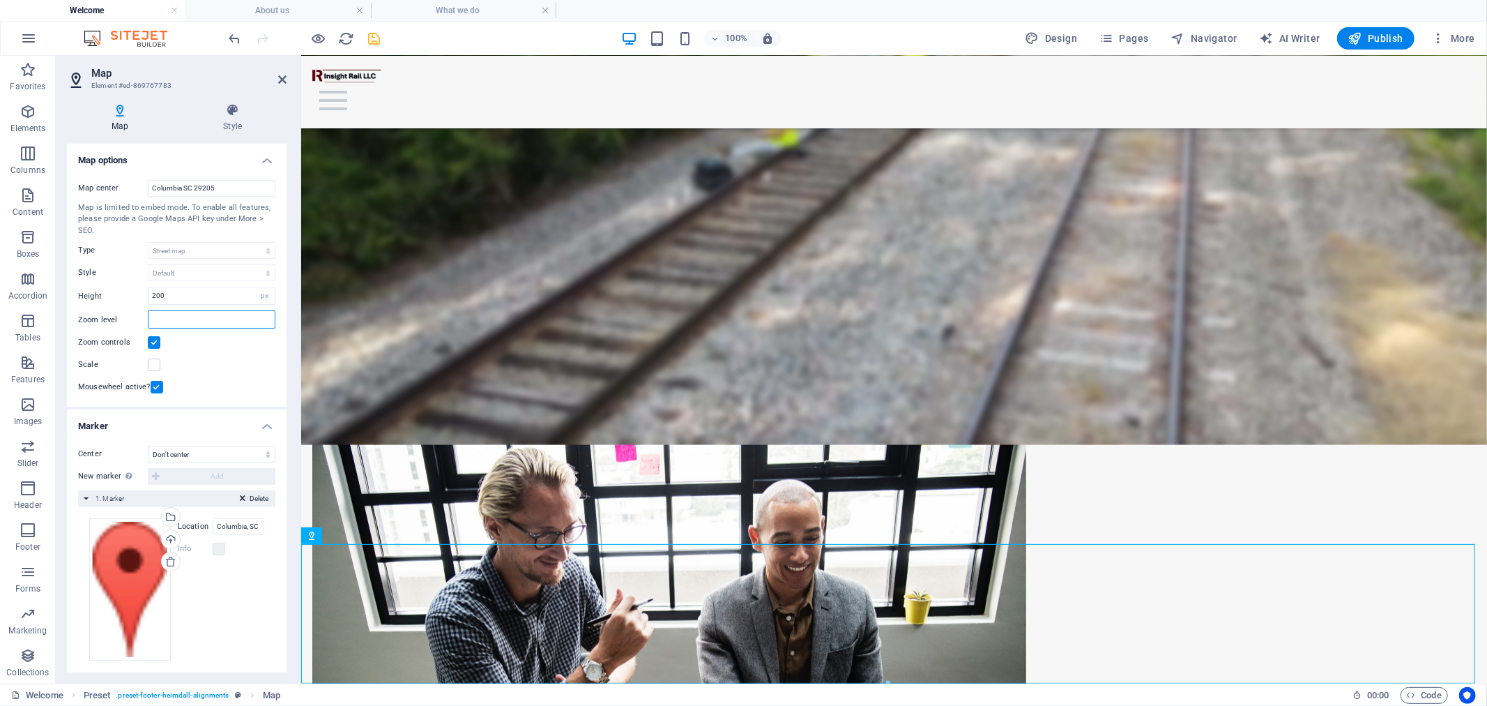
type input "3"
click at [195, 319] on input "18" at bounding box center [212, 319] width 126 height 17
type input "1"
type input "8"
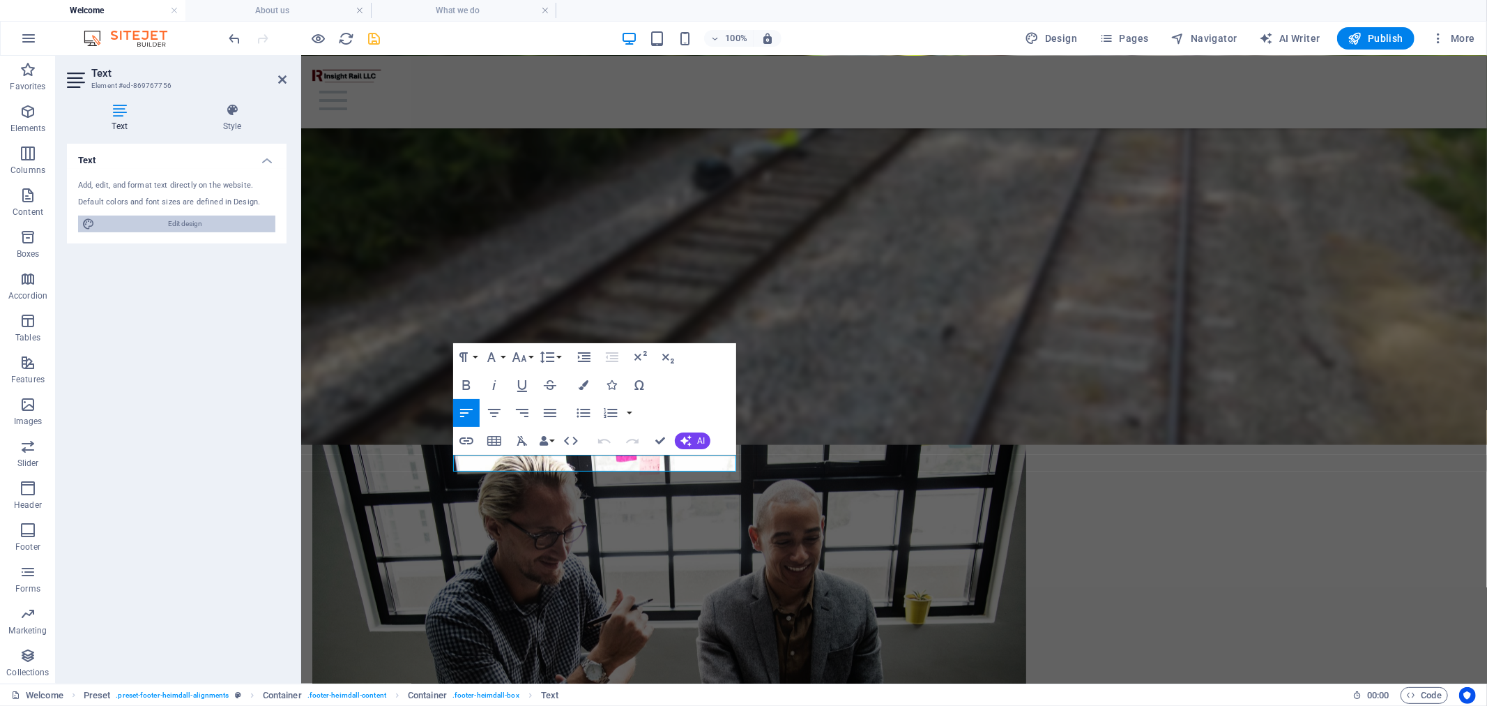
click at [173, 225] on span "Edit design" at bounding box center [185, 223] width 172 height 17
select select "px"
select select "300"
select select "px"
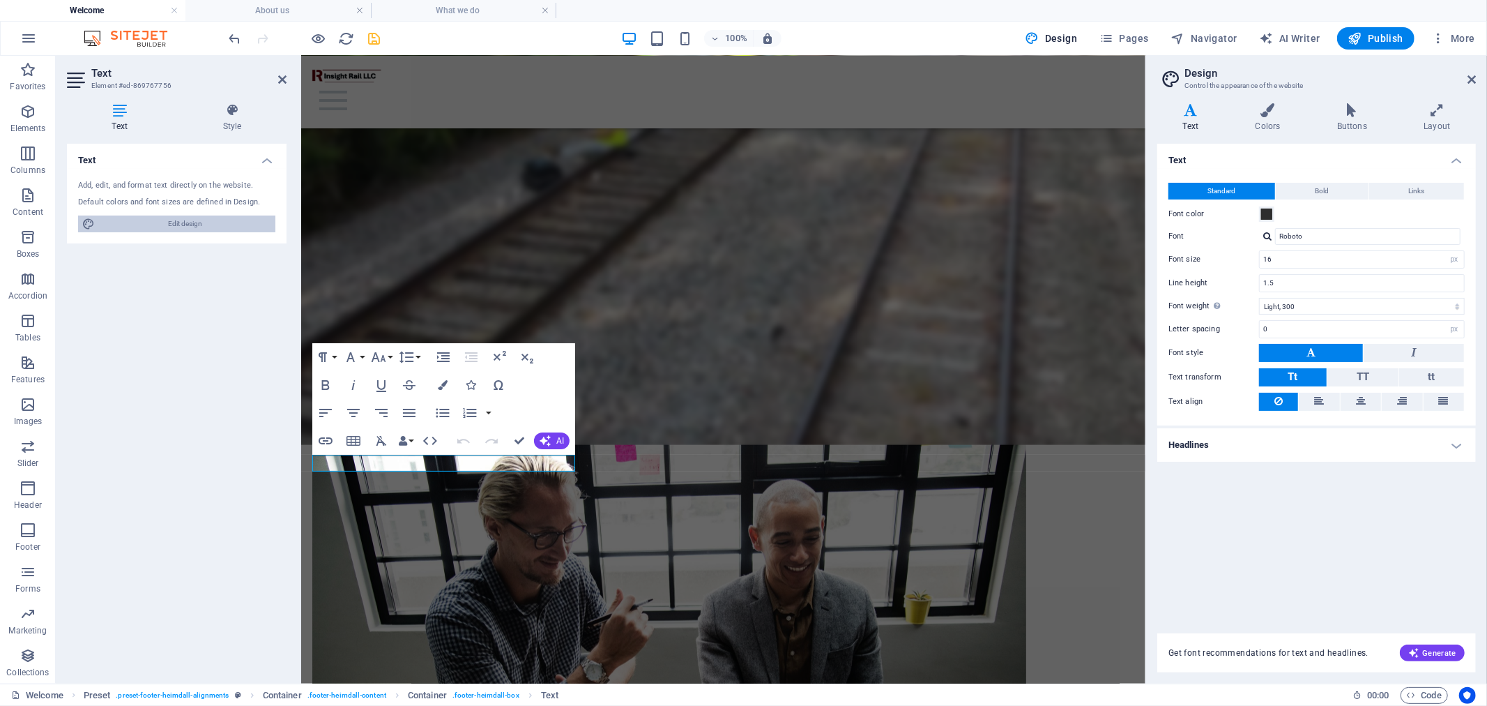
click at [197, 224] on span "Edit design" at bounding box center [185, 223] width 172 height 17
click at [1477, 77] on aside "Design Control the appearance of the website Variants Text Colors Buttons Layou…" at bounding box center [1316, 369] width 342 height 627
click at [1473, 77] on icon at bounding box center [1472, 79] width 8 height 11
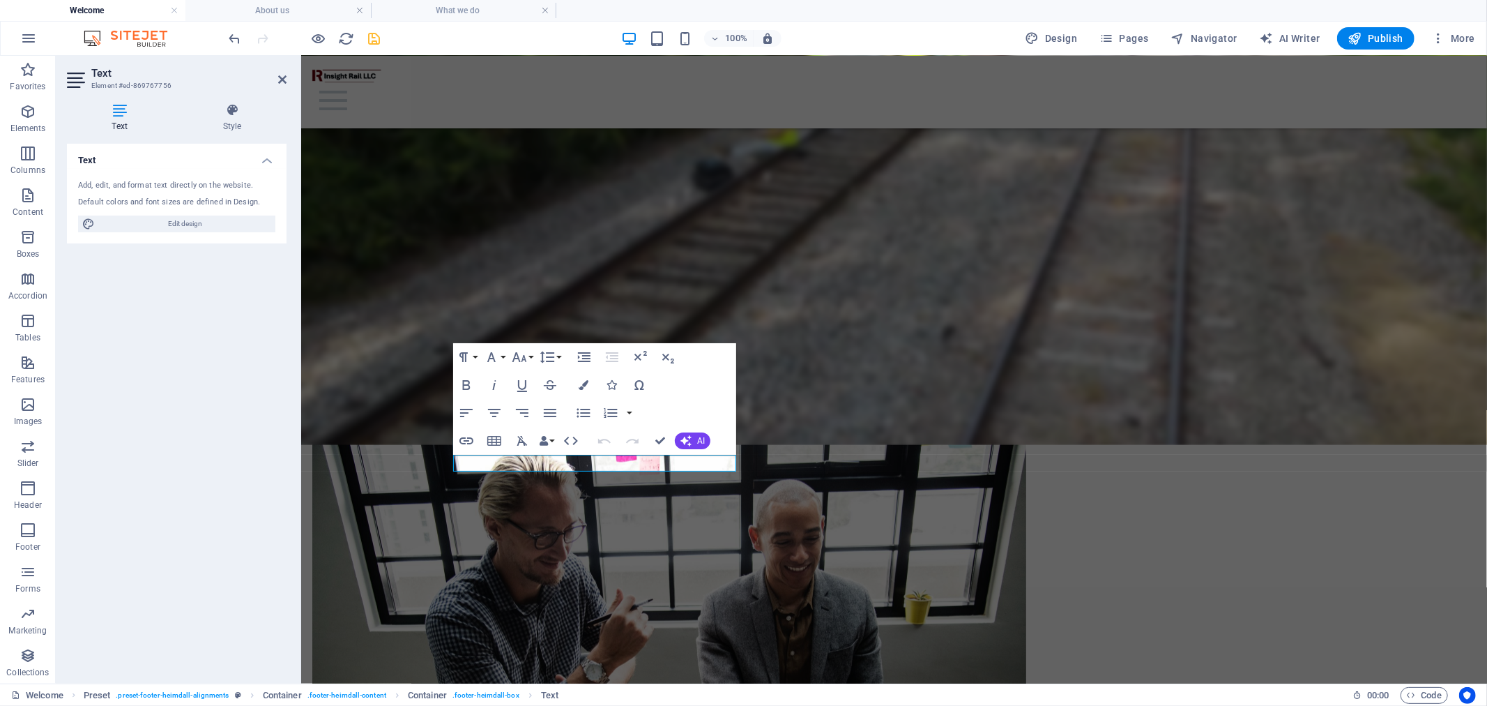
click at [117, 113] on icon at bounding box center [119, 110] width 105 height 14
click at [165, 193] on div "Add, edit, and format text directly on the website. Default colors and font siz…" at bounding box center [177, 206] width 220 height 75
click at [224, 112] on icon at bounding box center [232, 110] width 109 height 14
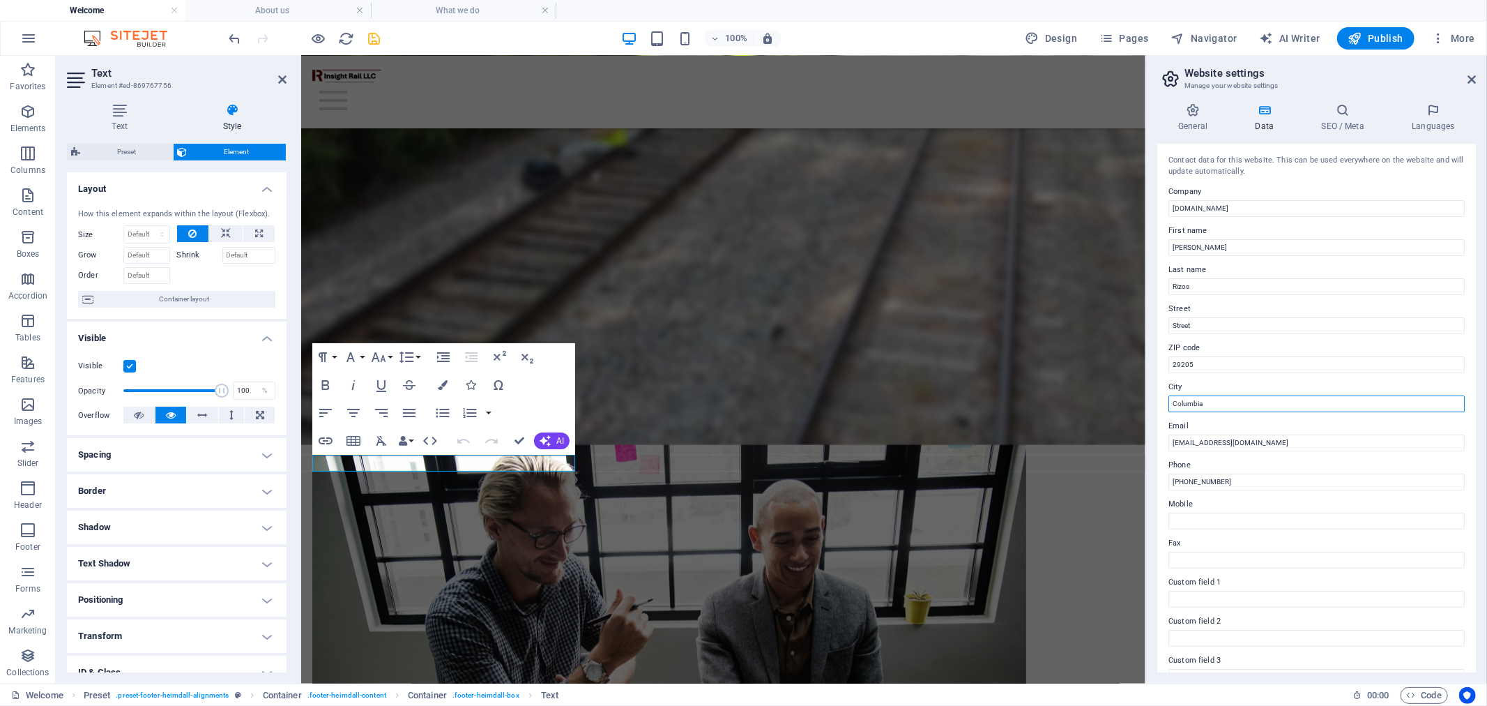
click at [1211, 407] on input "Columbia" at bounding box center [1316, 403] width 296 height 17
click at [1173, 406] on input "Columbia" at bounding box center [1316, 403] width 296 height 17
click at [1237, 326] on input "Street" at bounding box center [1316, 325] width 296 height 17
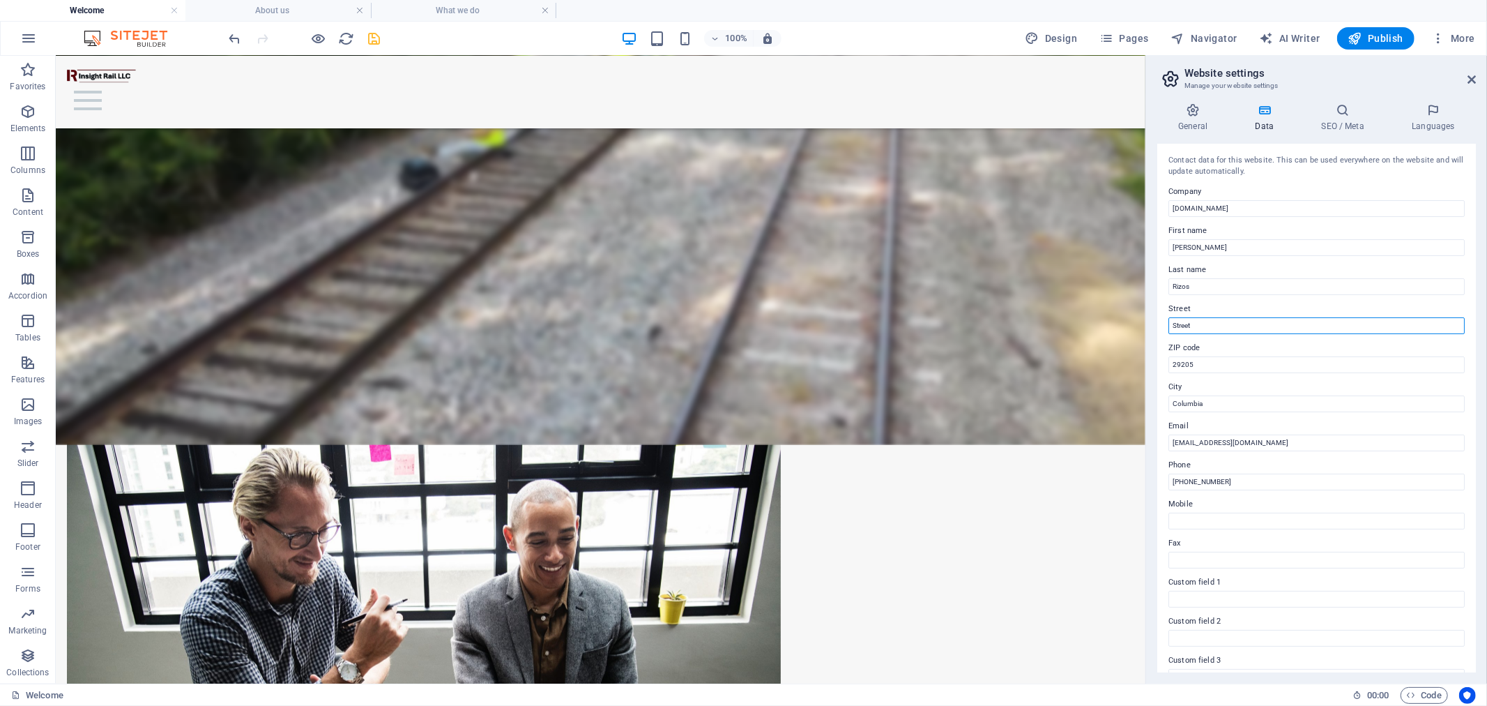
click at [1185, 324] on input "Street" at bounding box center [1316, 325] width 296 height 17
click at [1186, 324] on input "Street" at bounding box center [1316, 325] width 296 height 17
click at [1273, 436] on input "[EMAIL_ADDRESS][DOMAIN_NAME]" at bounding box center [1316, 442] width 296 height 17
click at [1214, 322] on input "Street" at bounding box center [1316, 325] width 296 height 17
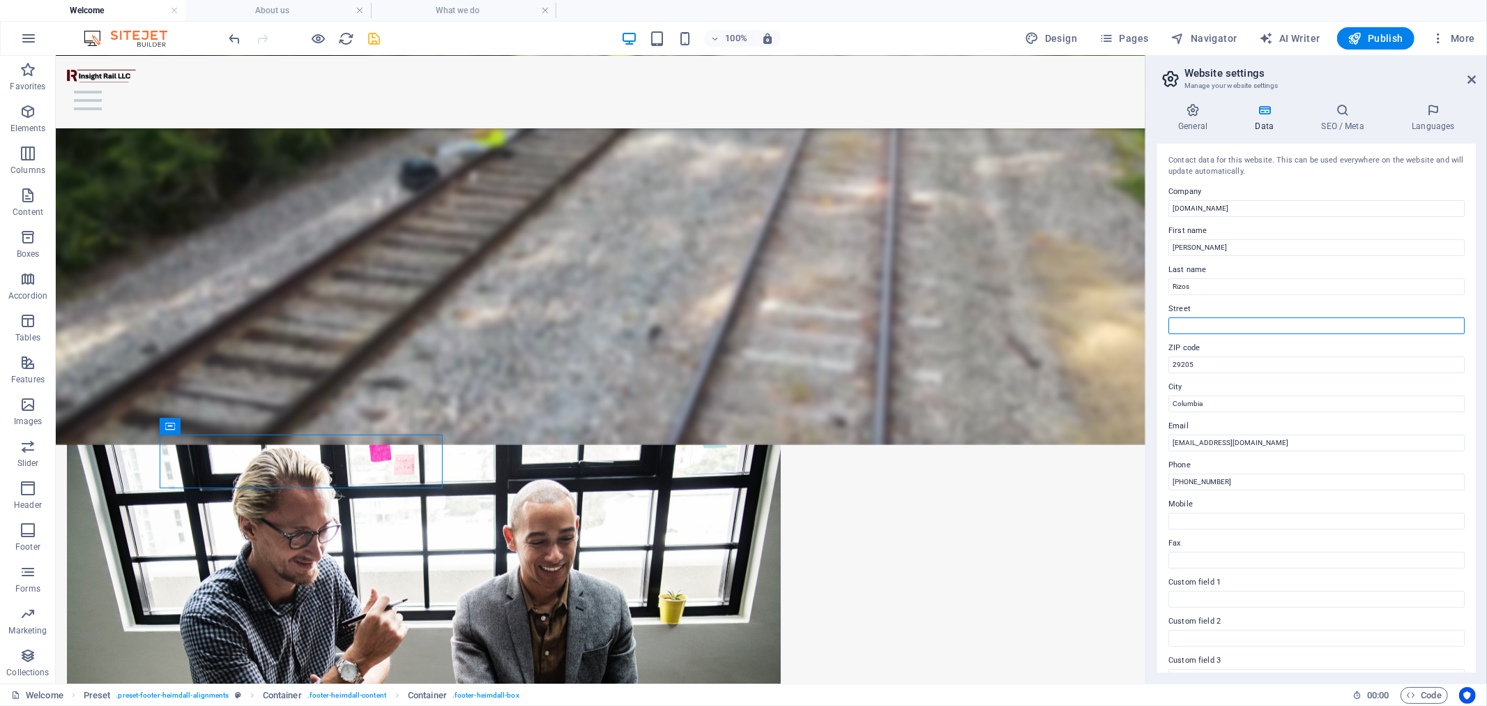
type input "Street"
click at [1208, 406] on input "Columbia" at bounding box center [1316, 403] width 296 height 17
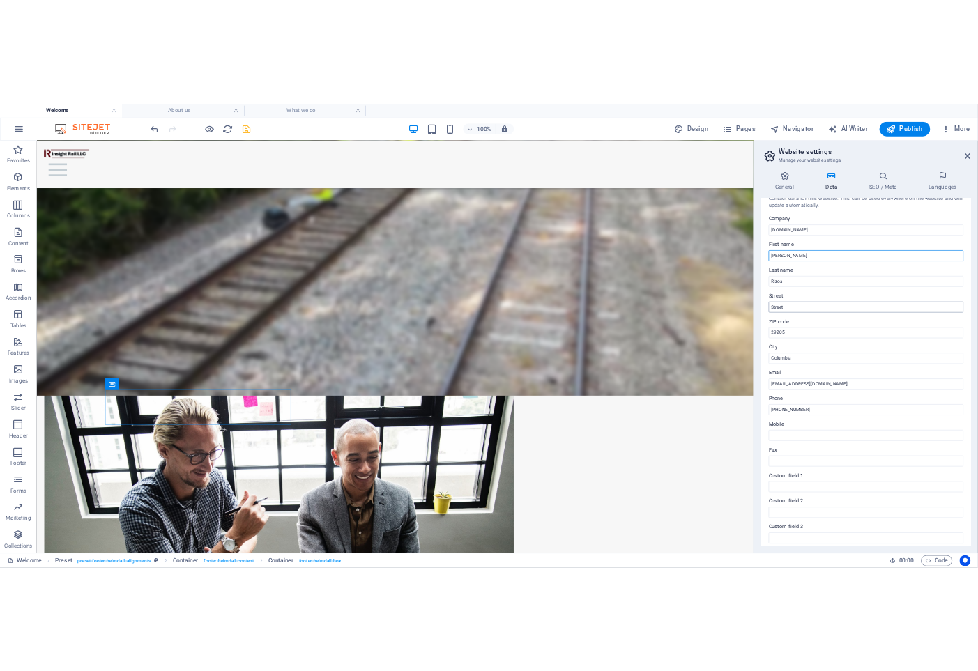
scroll to position [0, 0]
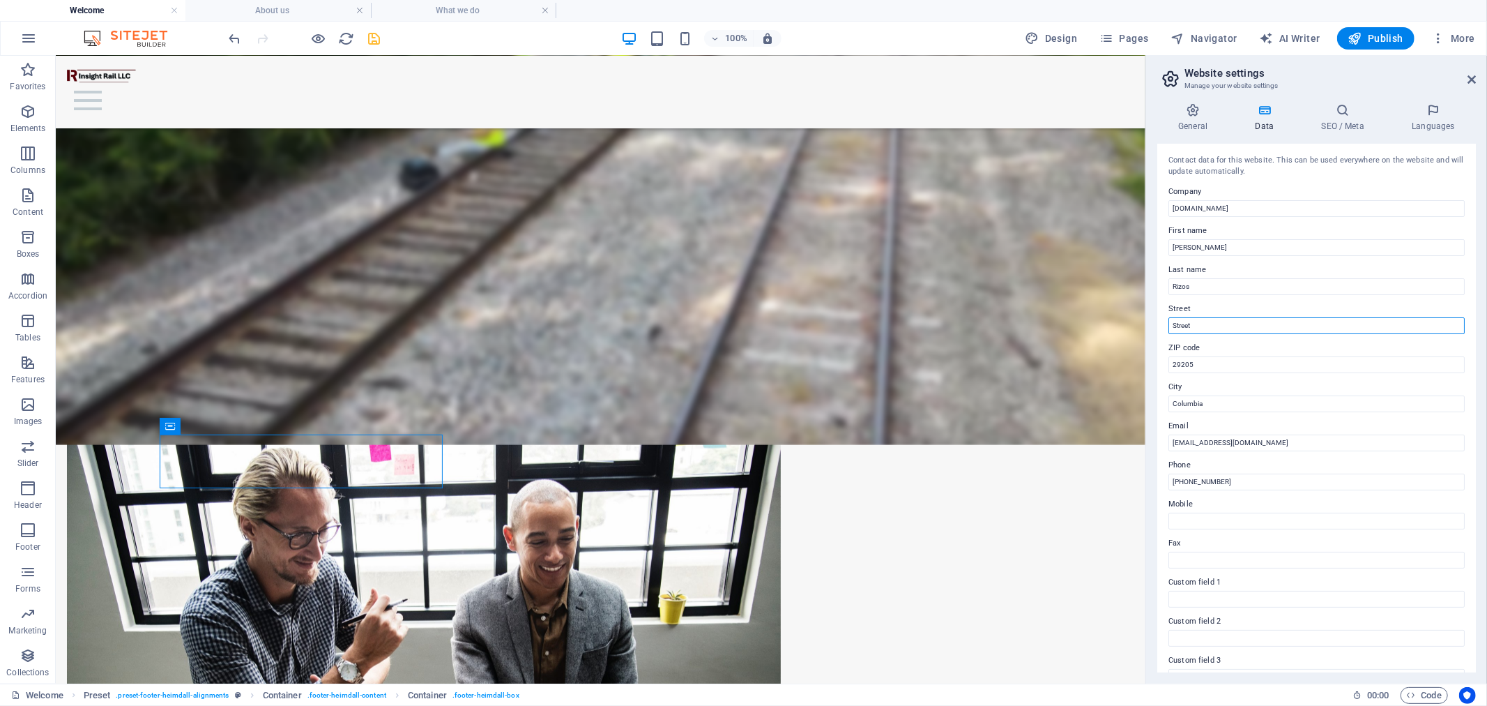
click at [1208, 326] on input "Street" at bounding box center [1316, 325] width 296 height 17
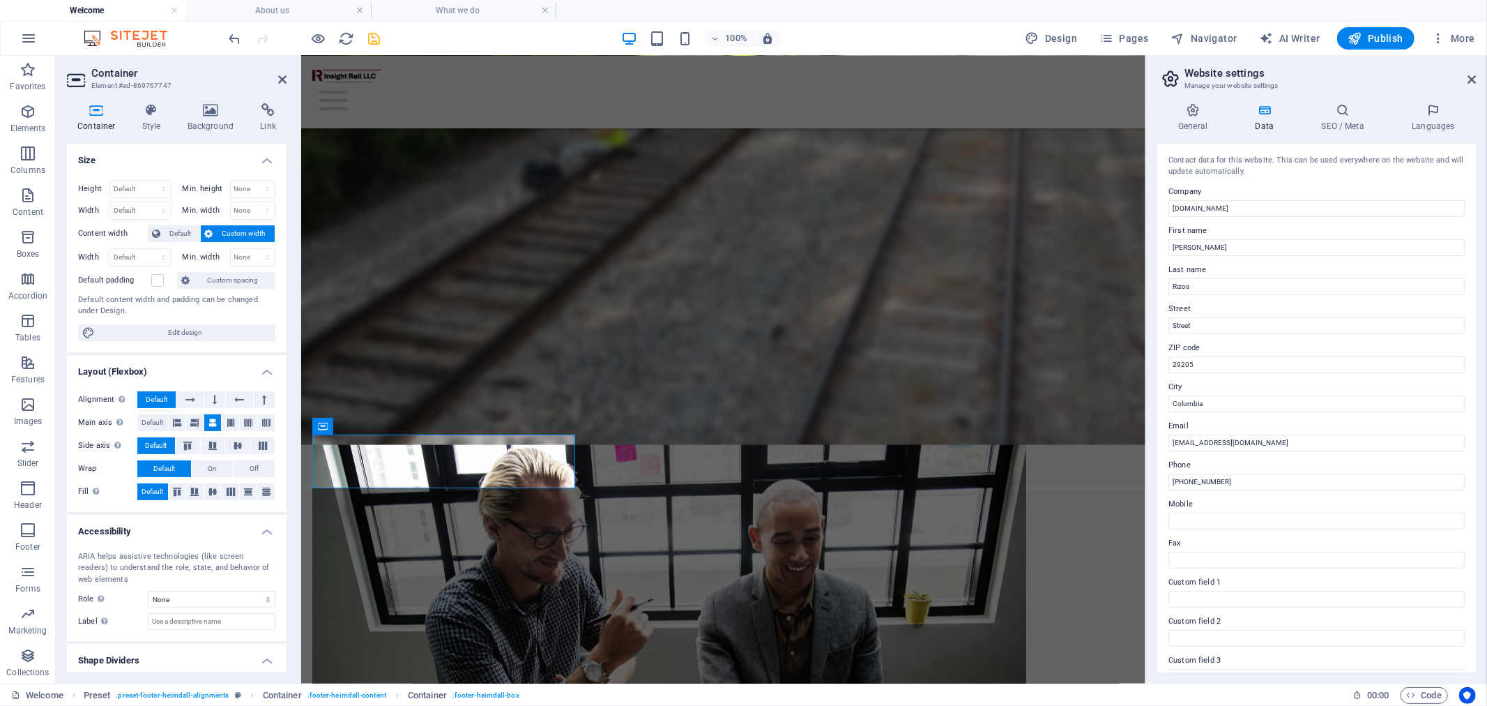
click at [468, 43] on div "100% Design Pages Navigator AI Writer Publish More" at bounding box center [854, 38] width 1254 height 22
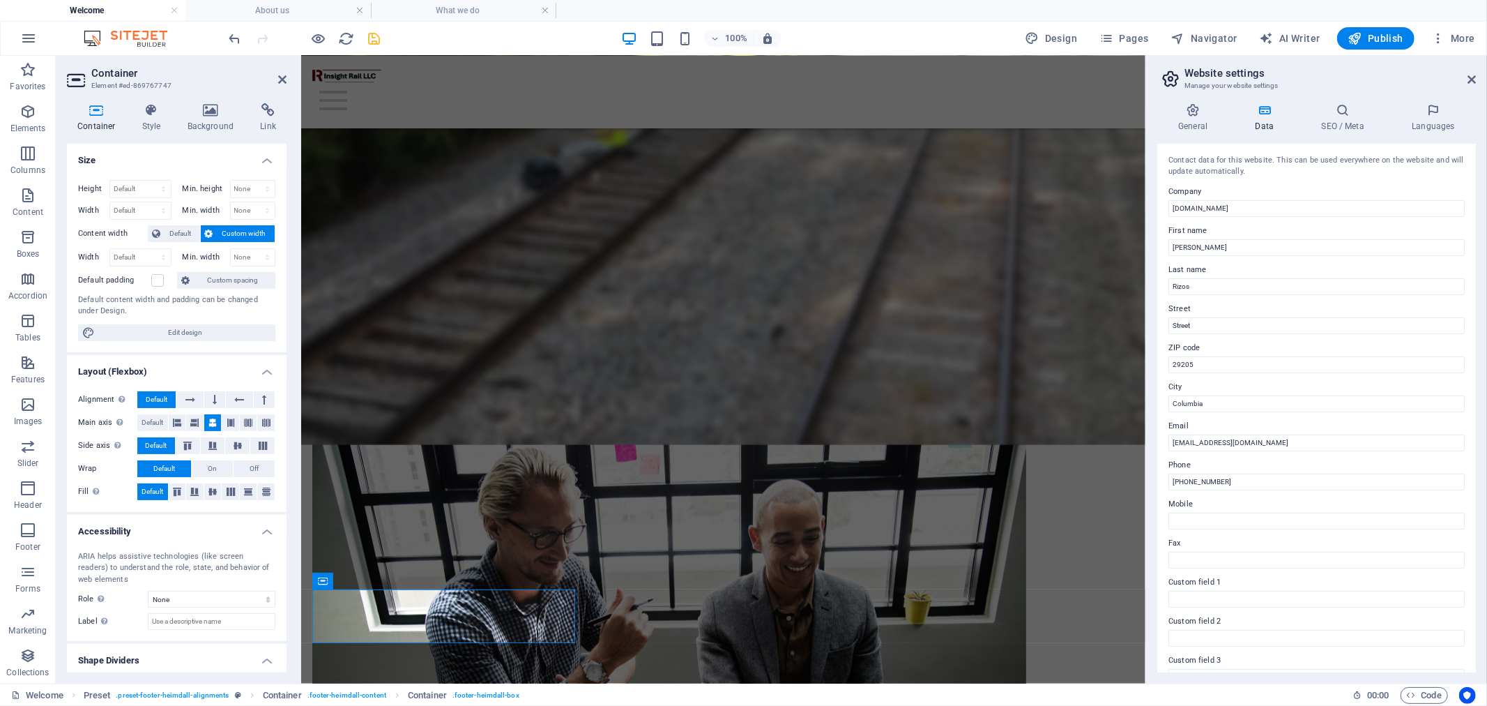
click at [1466, 80] on header "Website settings Manage your website settings" at bounding box center [1318, 74] width 316 height 36
click at [1472, 77] on icon at bounding box center [1472, 79] width 8 height 11
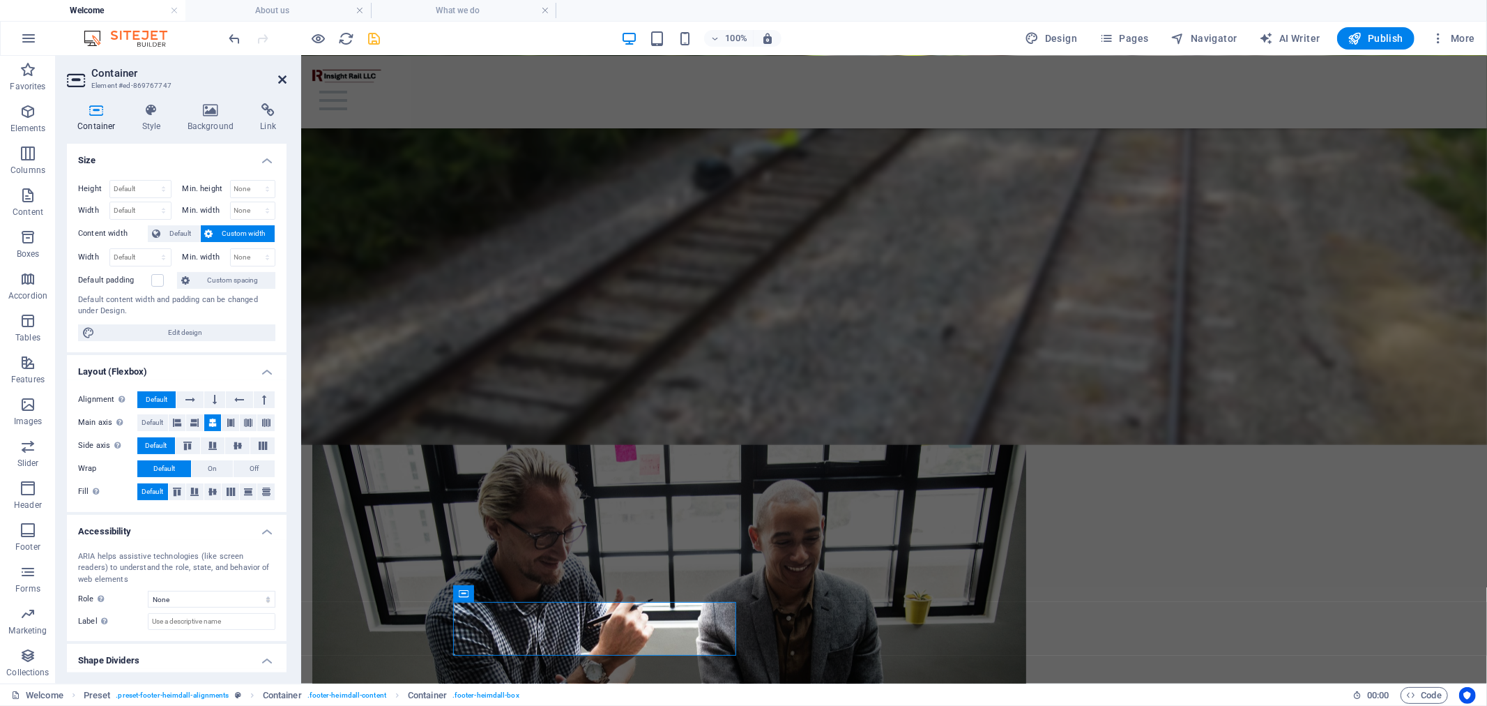
click at [286, 77] on icon at bounding box center [282, 79] width 8 height 11
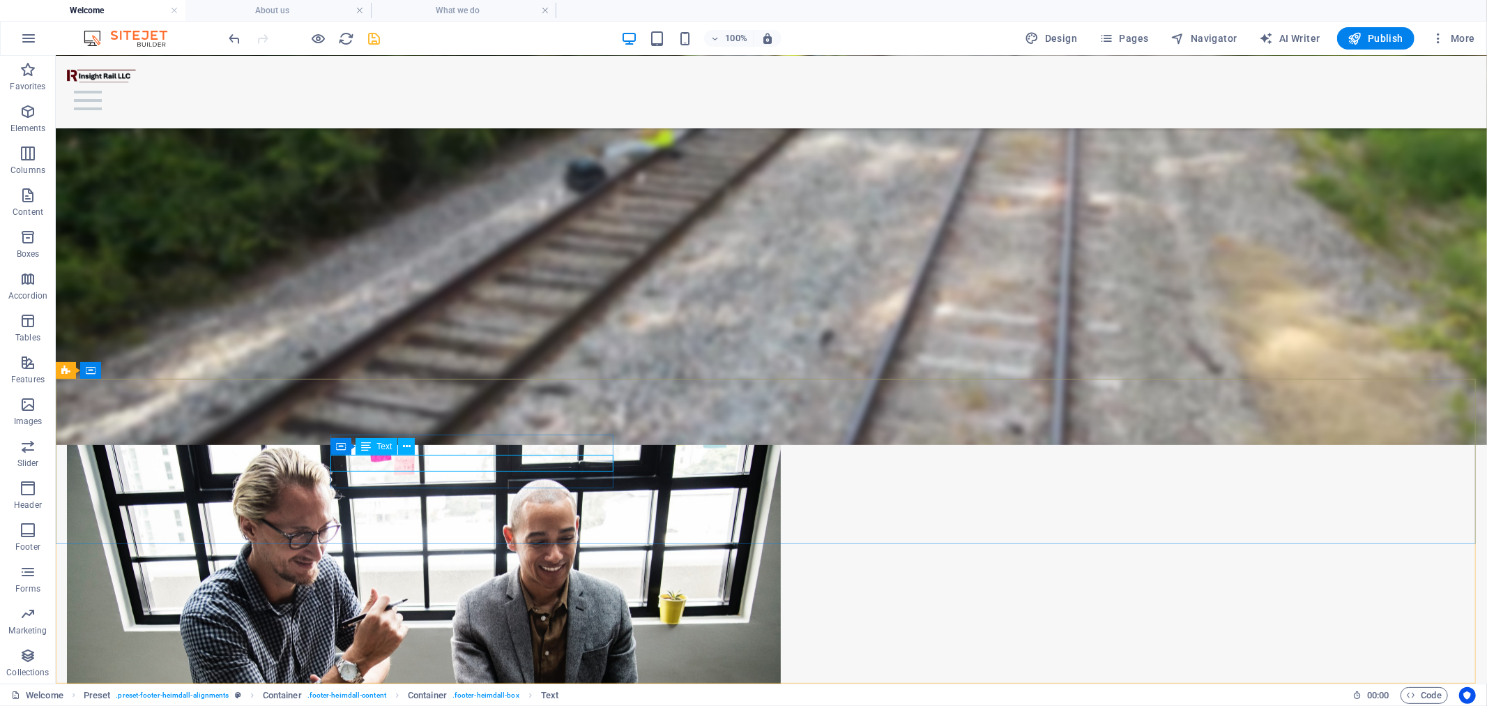
click at [367, 446] on icon at bounding box center [366, 446] width 10 height 17
click at [403, 444] on icon at bounding box center [407, 446] width 8 height 15
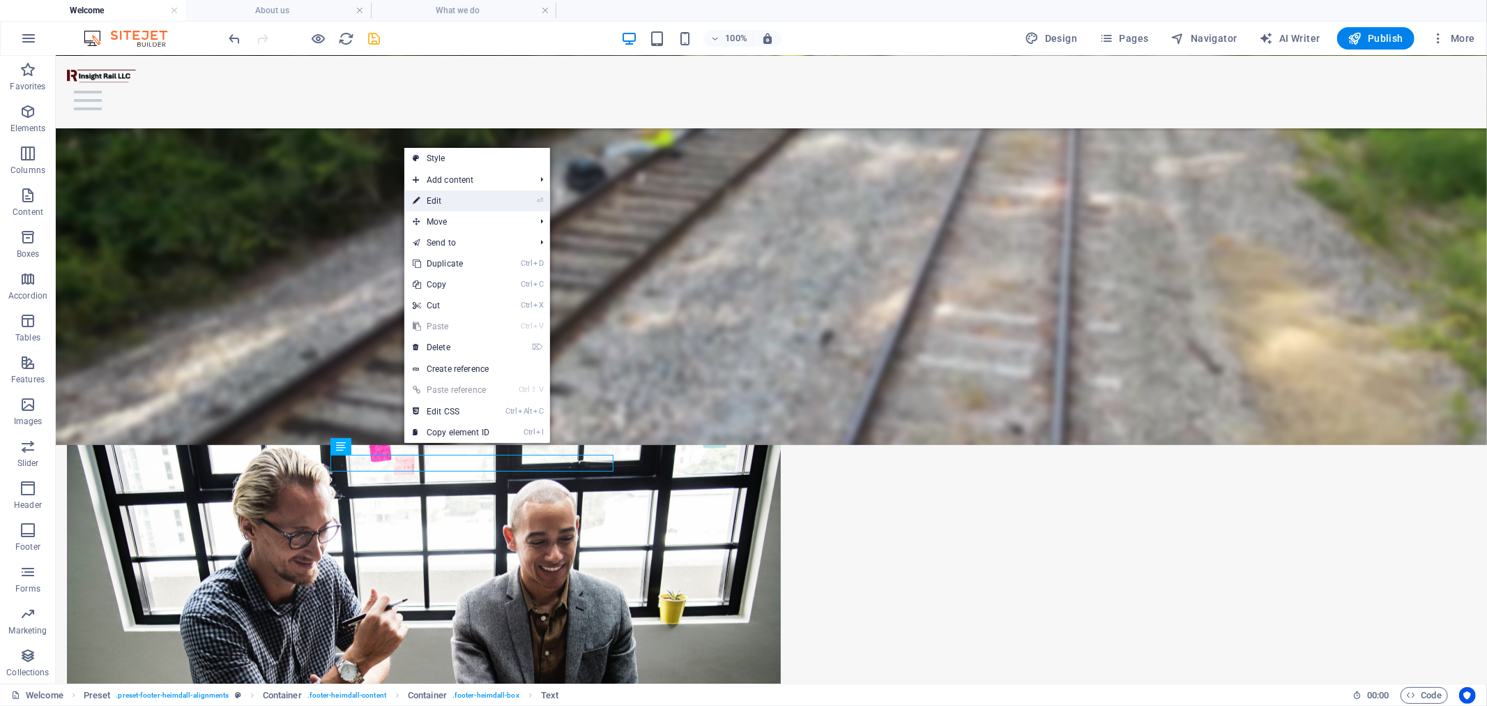
click at [487, 199] on link "⏎ Edit" at bounding box center [450, 200] width 93 height 21
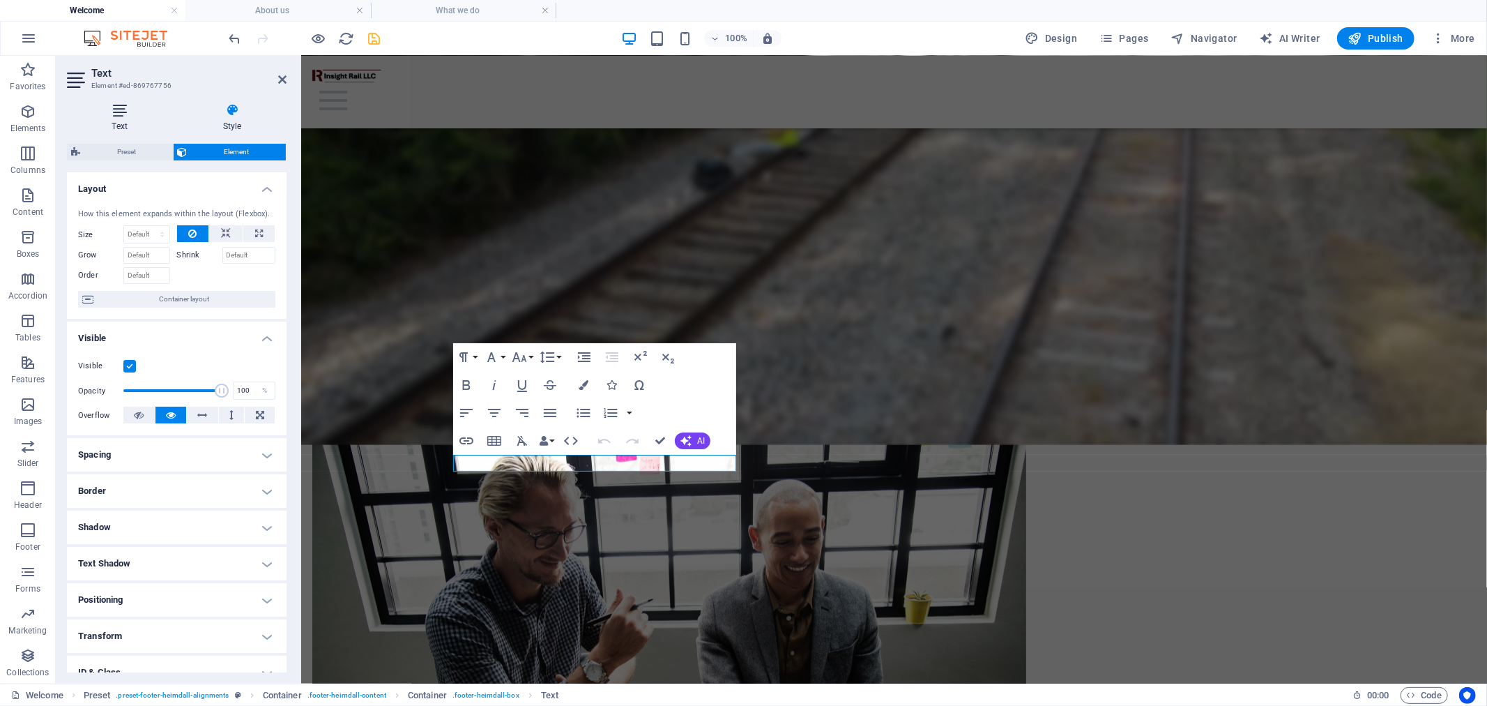
click at [125, 116] on icon at bounding box center [119, 110] width 105 height 14
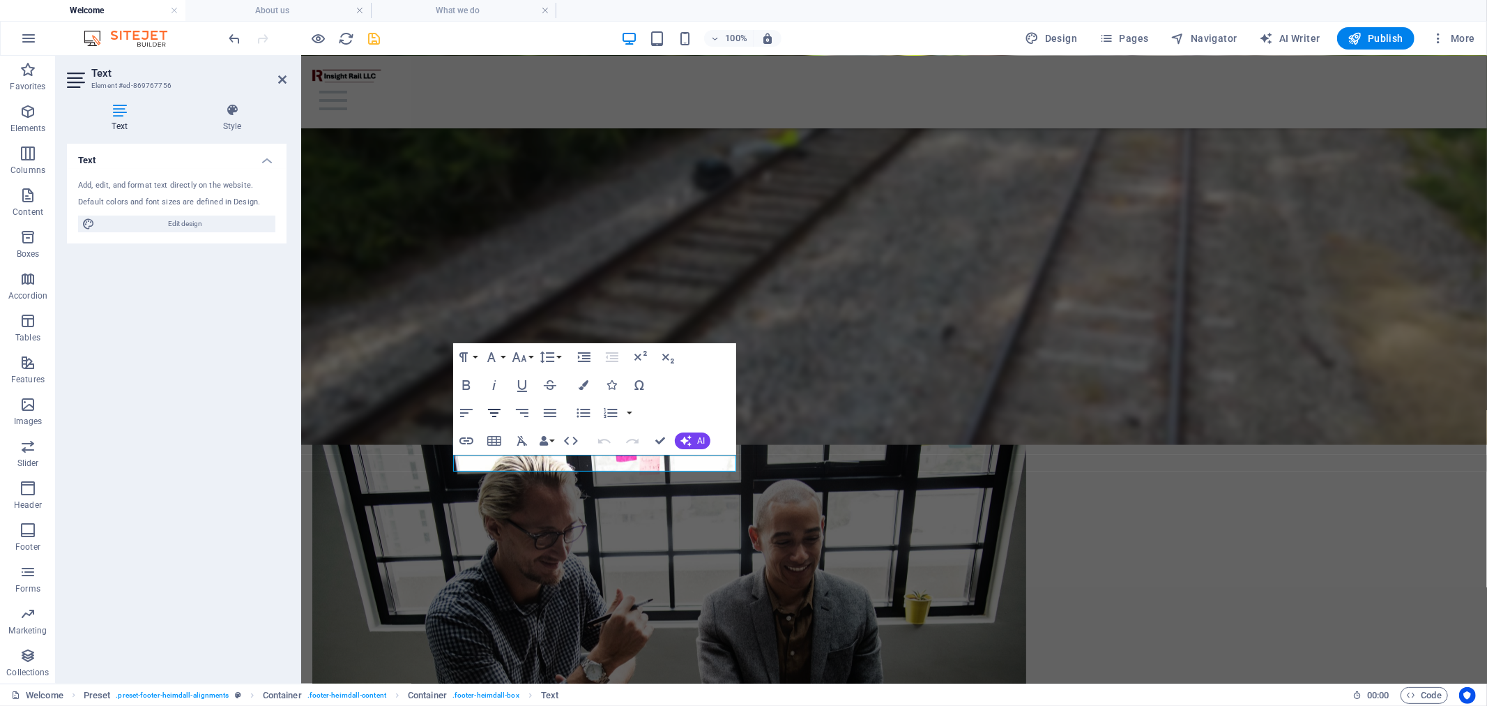
click at [492, 413] on icon "button" at bounding box center [494, 413] width 13 height 8
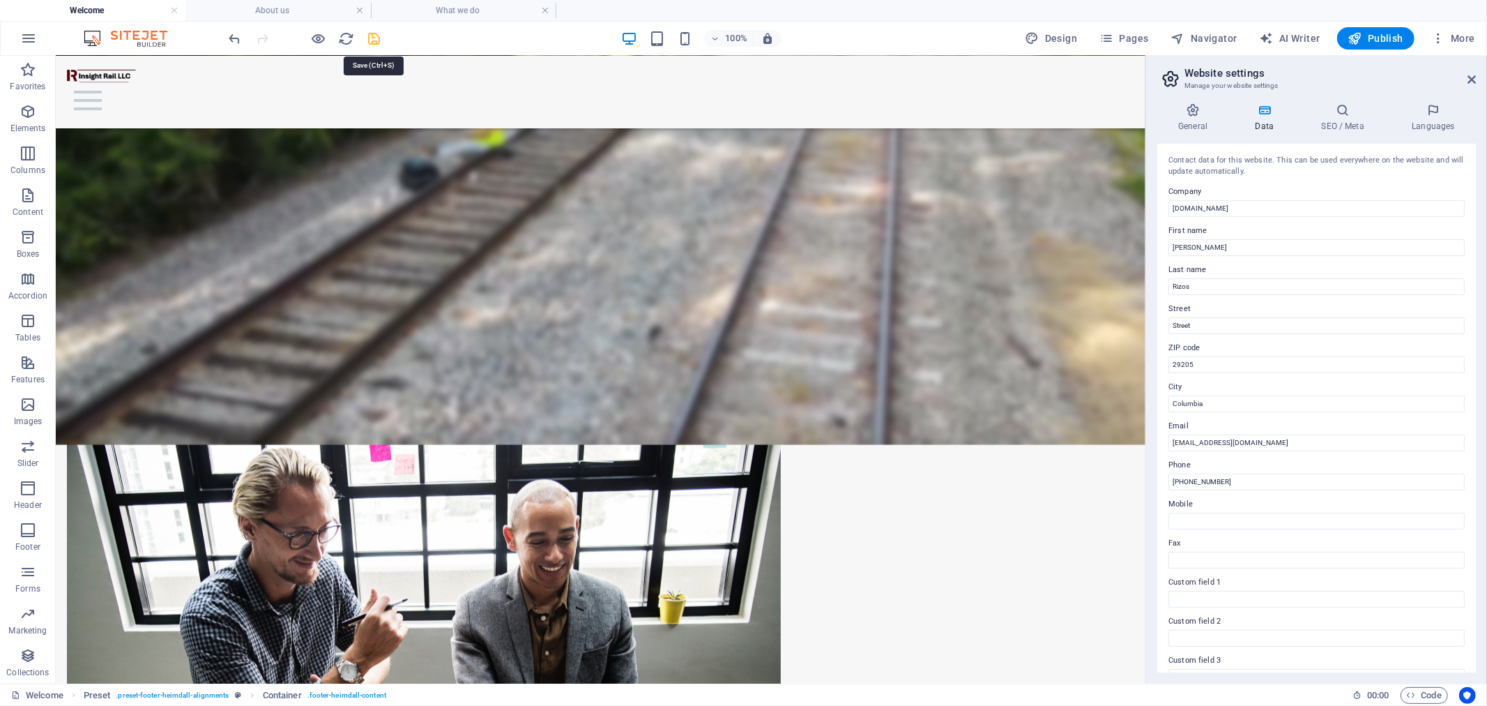
click at [370, 36] on icon "save" at bounding box center [375, 39] width 16 height 16
